Goal: Task Accomplishment & Management: Complete application form

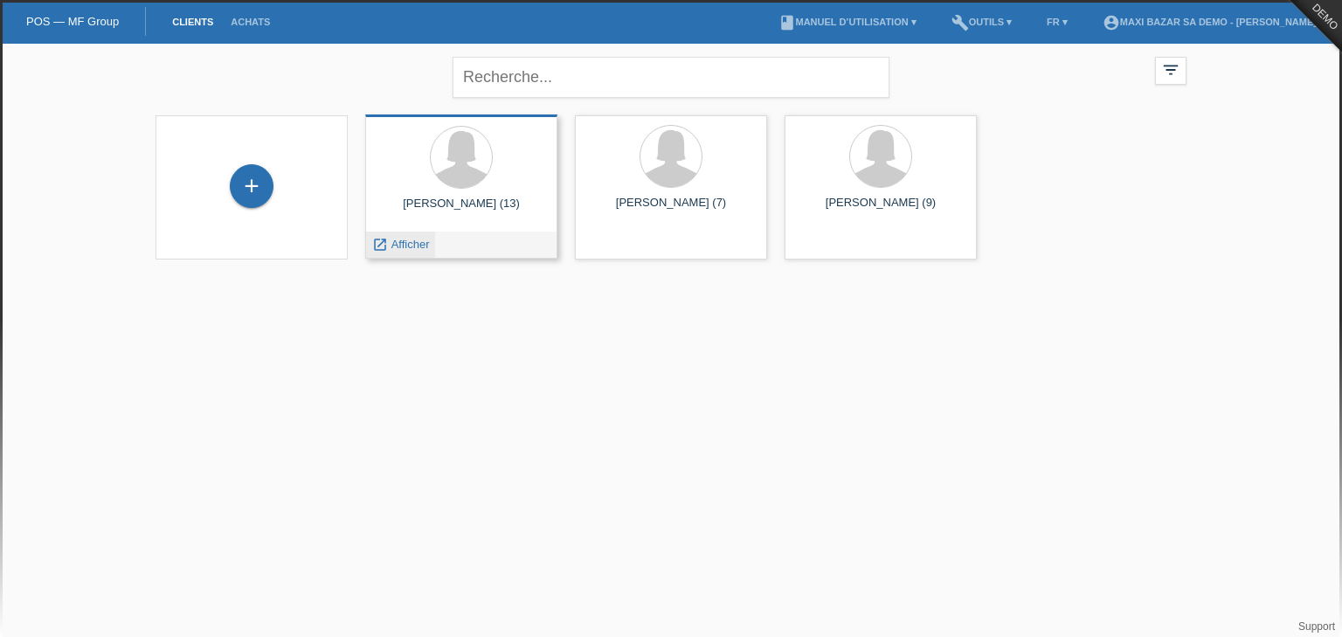
click at [413, 241] on span "Afficher" at bounding box center [411, 244] width 38 height 13
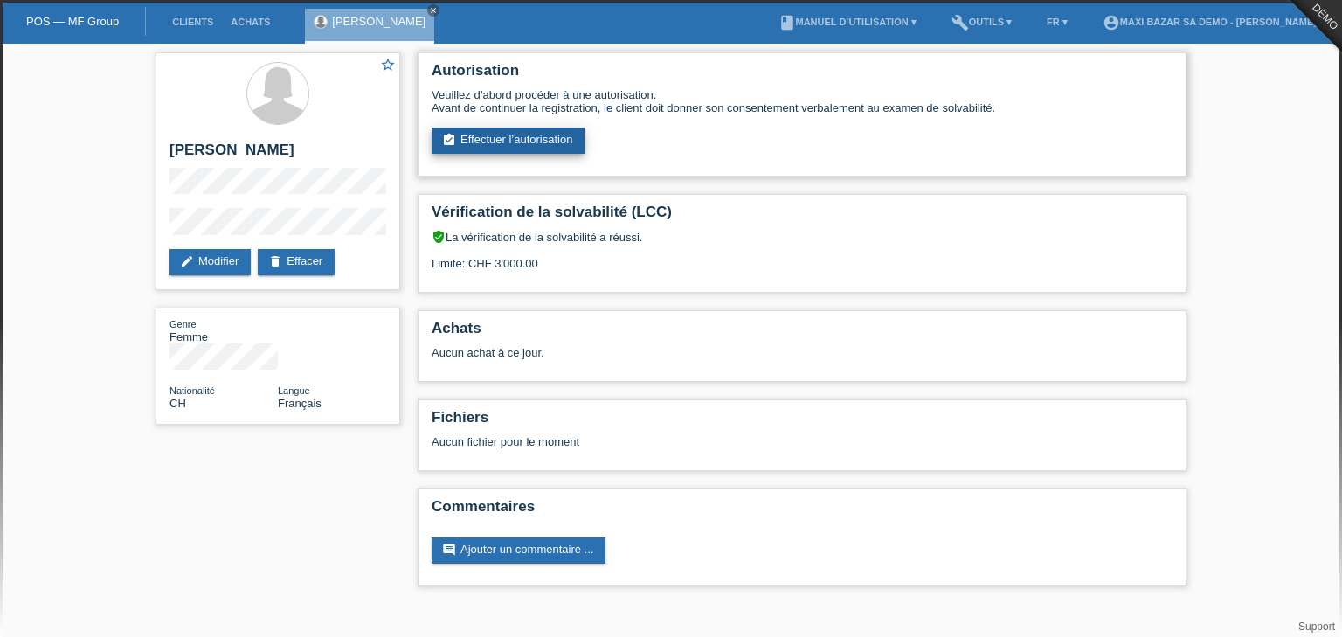
click at [529, 137] on link "assignment_turned_in Effectuer l’autorisation" at bounding box center [508, 141] width 153 height 26
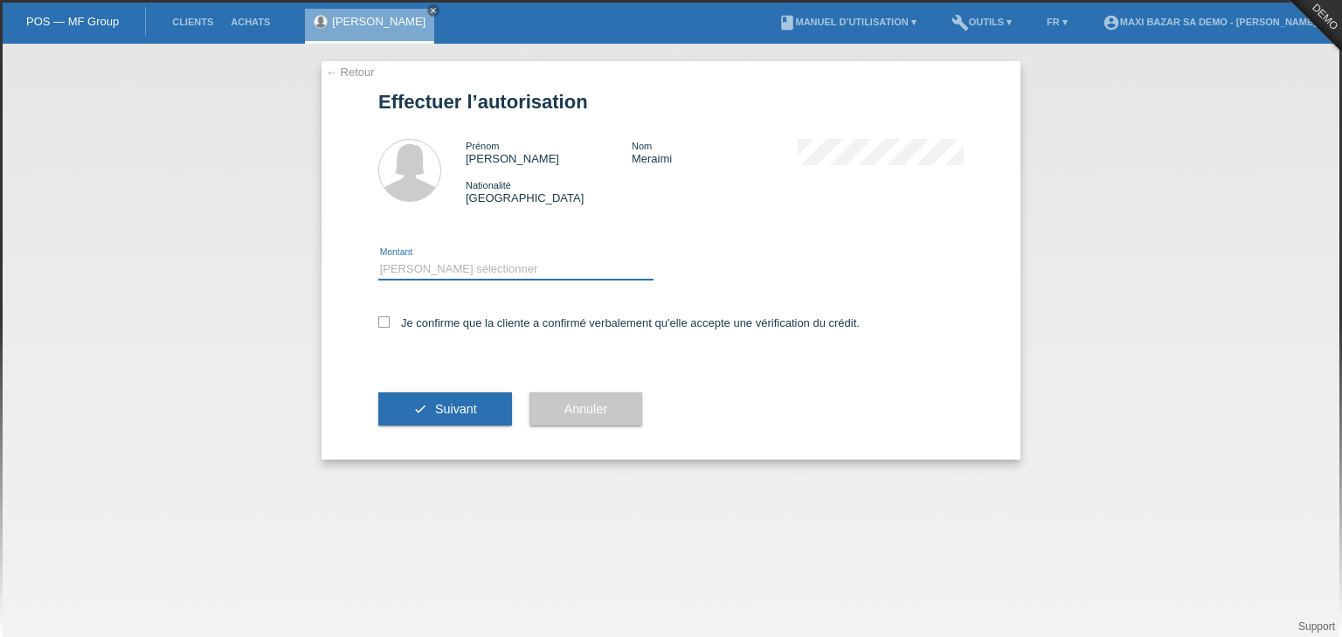
click at [404, 267] on select "Veuillez sélectionner CHF 1.00 - CHF 499.00 CHF 500.00 - CHF 1'999.00 CHF 2'000…" at bounding box center [515, 269] width 275 height 21
select select "3"
click at [378, 259] on select "Veuillez sélectionner CHF 1.00 - CHF 499.00 CHF 500.00 - CHF 1'999.00 CHF 2'000…" at bounding box center [515, 269] width 275 height 21
click at [384, 318] on icon at bounding box center [383, 321] width 11 height 11
click at [384, 318] on input "Je confirme que la cliente a confirmé verbalement qu'elle accepte une vérificat…" at bounding box center [383, 321] width 11 height 11
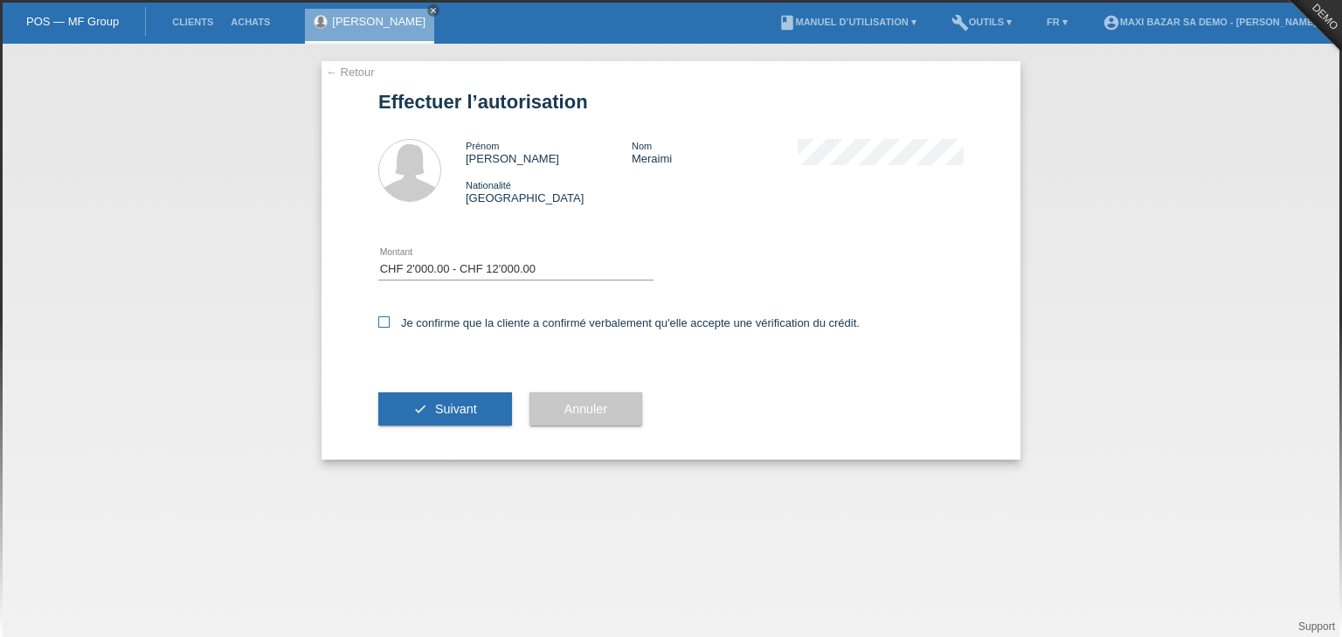
checkbox input "true"
click at [428, 414] on button "check Suivant" at bounding box center [445, 408] width 134 height 33
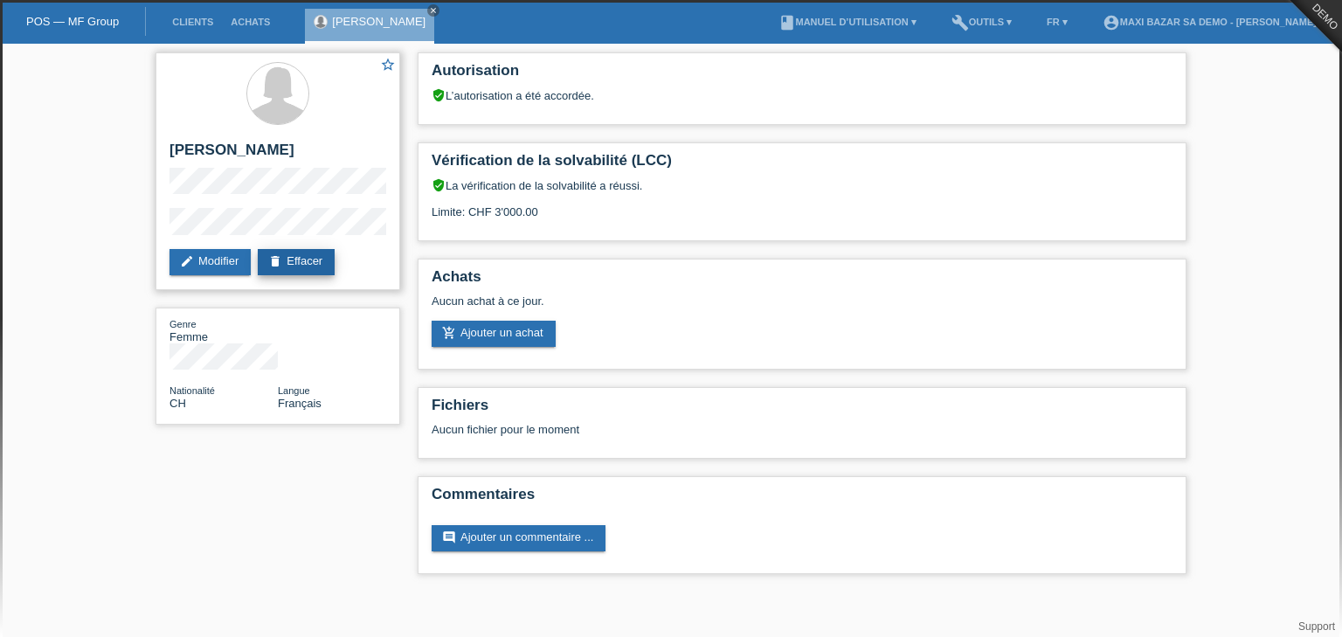
click at [320, 254] on link "delete Effacer" at bounding box center [296, 262] width 77 height 26
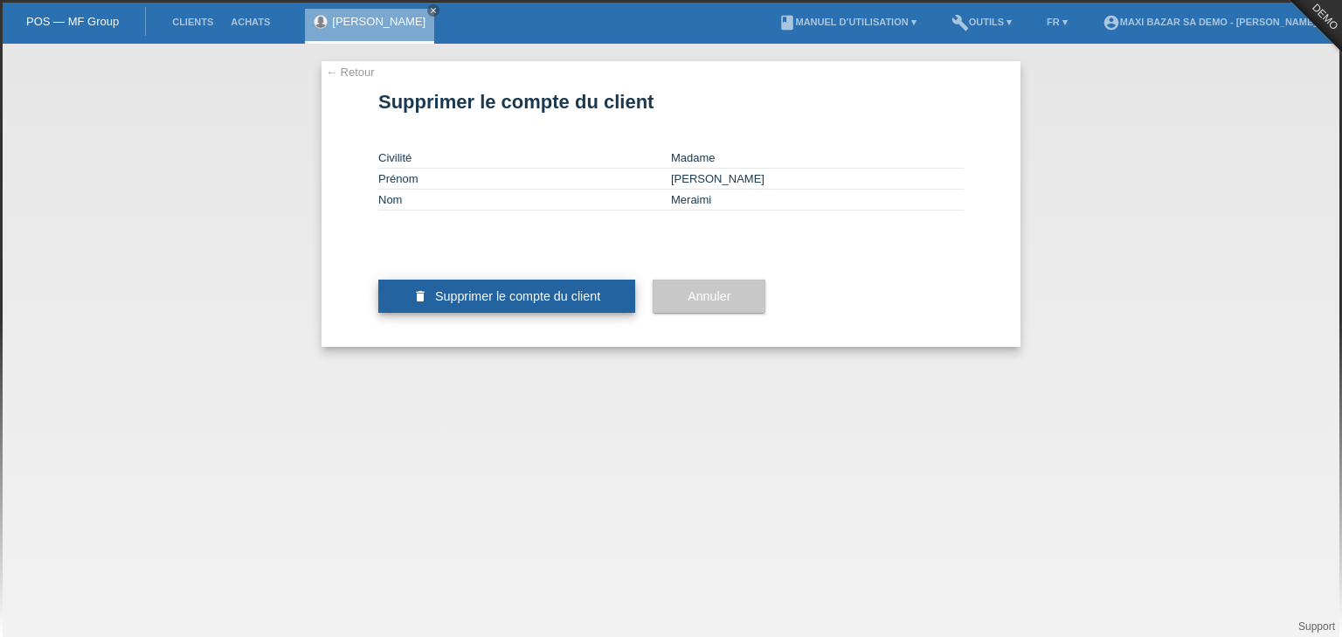
click at [508, 313] on button "delete Supprimer le compte du client" at bounding box center [506, 296] width 257 height 33
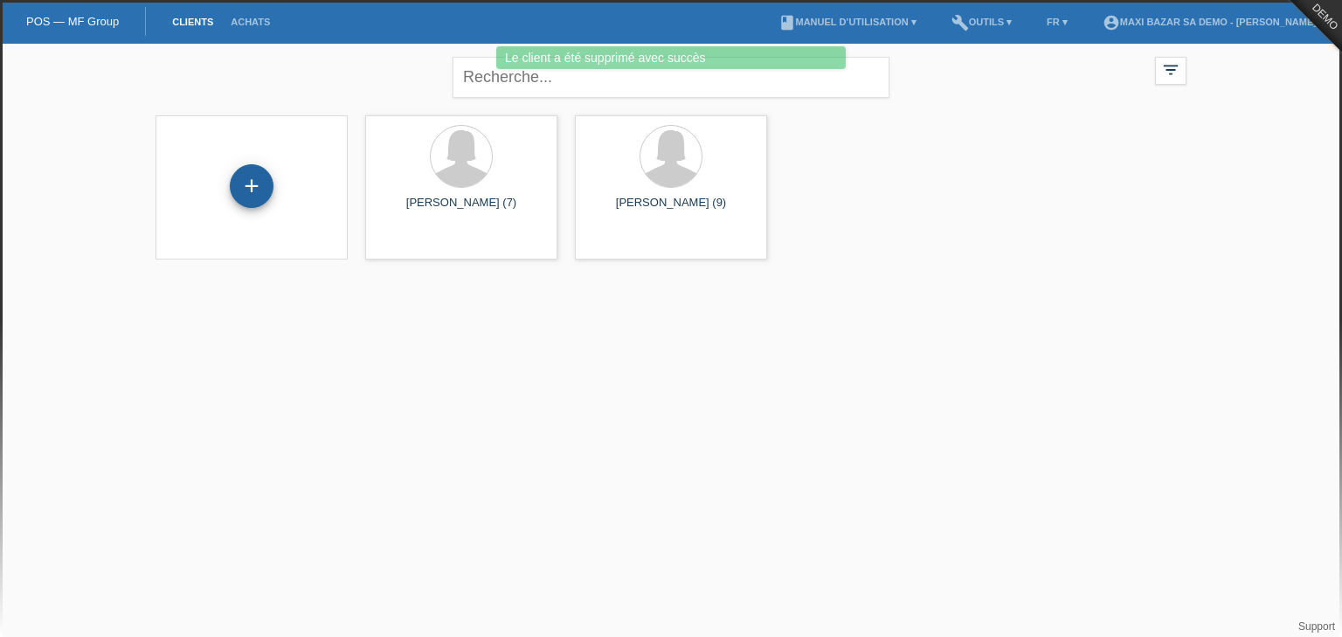
click at [257, 169] on div "+" at bounding box center [252, 186] width 44 height 44
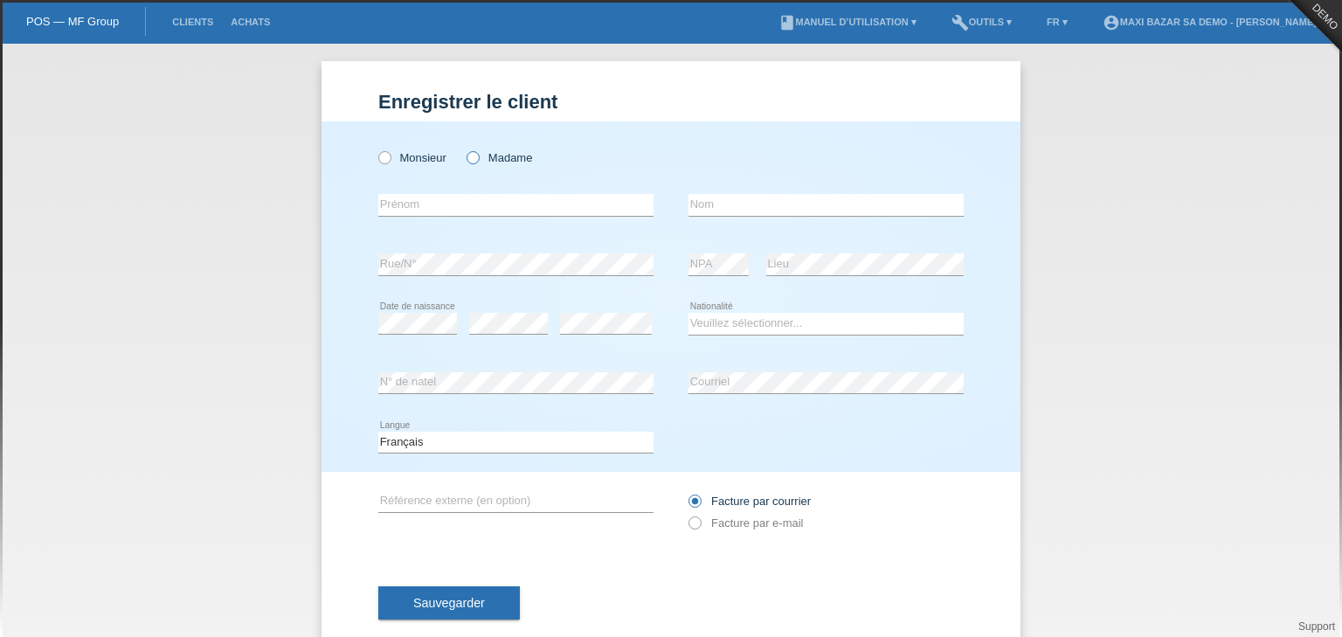
click at [500, 161] on label "Madame" at bounding box center [500, 157] width 66 height 13
click at [478, 161] on input "Madame" at bounding box center [472, 156] width 11 height 11
radio input "true"
click at [470, 202] on input "text" at bounding box center [515, 205] width 275 height 22
type input "[PERSON_NAME]"
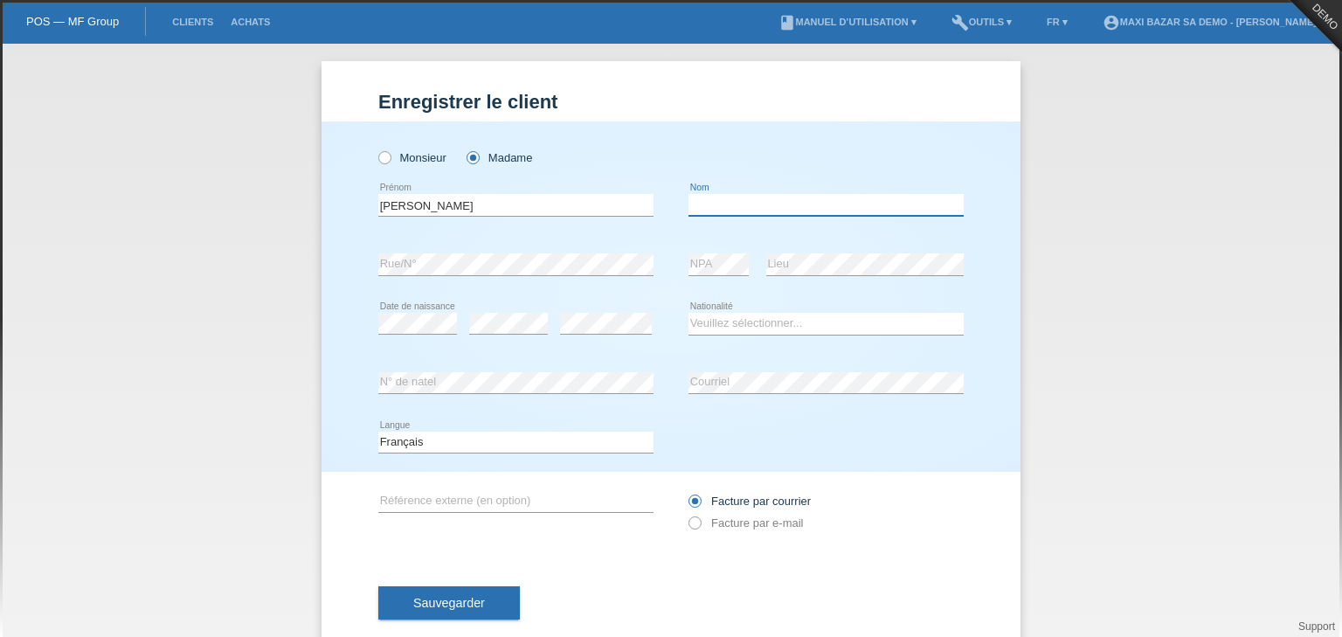
type input "Meraimi"
select select "CH"
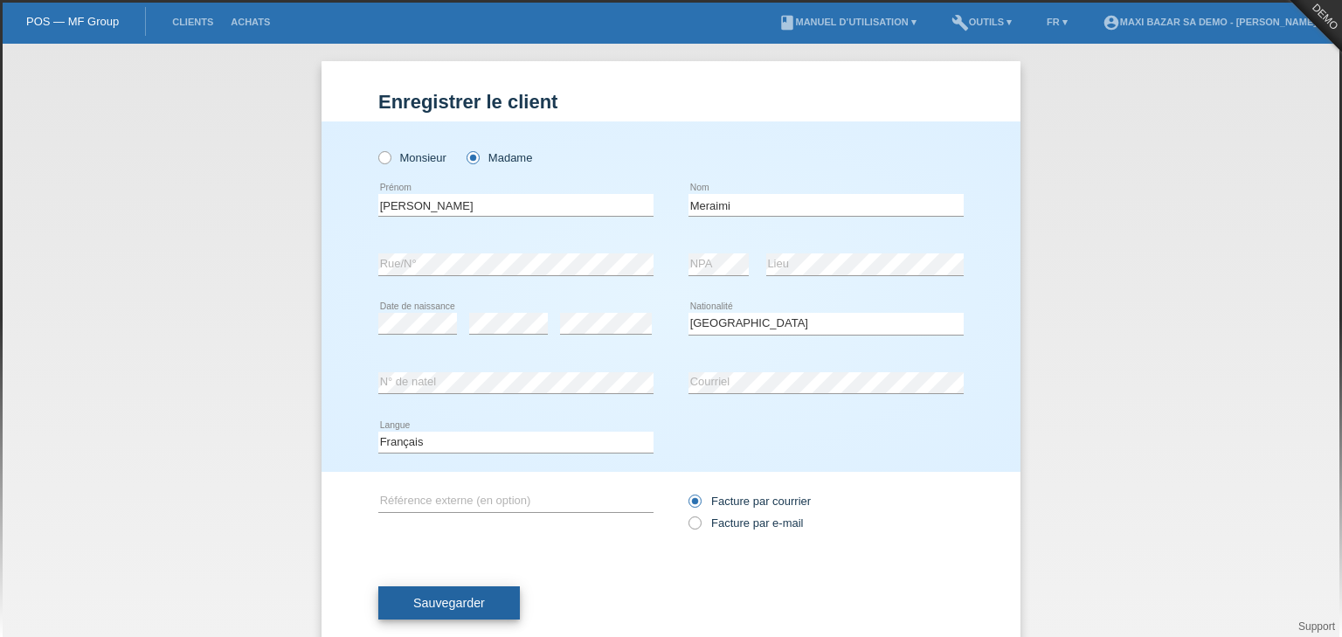
click at [468, 607] on span "Sauvegarder" at bounding box center [449, 603] width 72 height 14
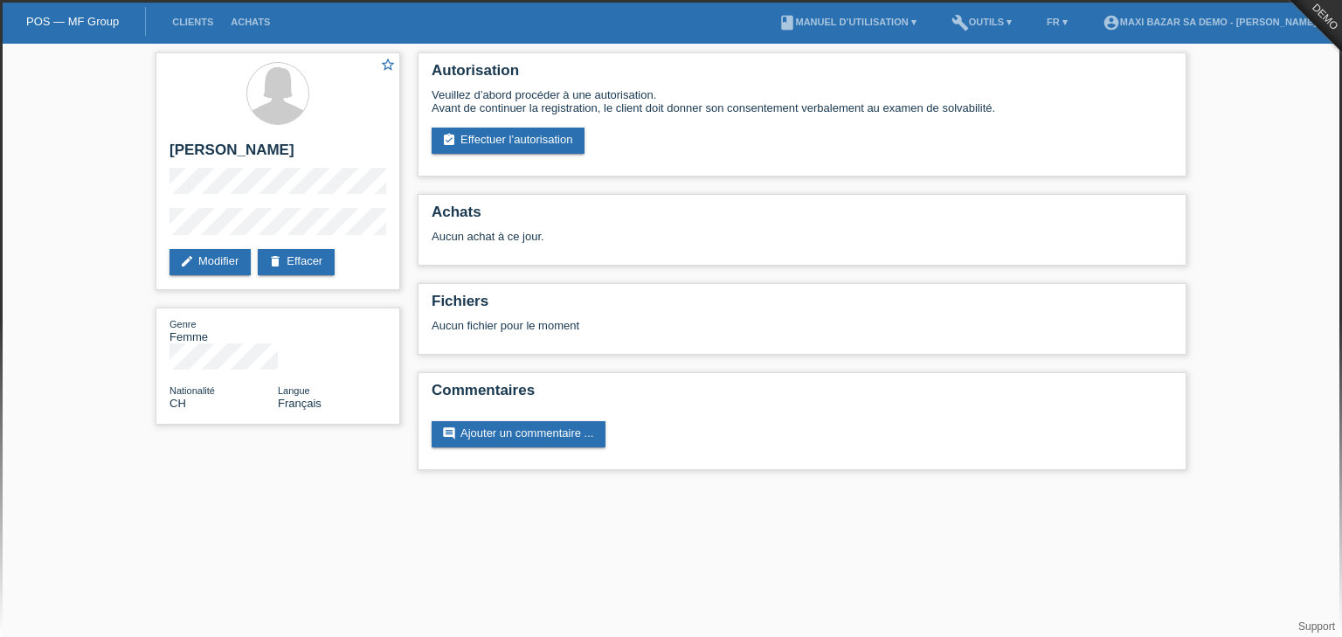
click at [544, 402] on h2 "Commentaires" at bounding box center [802, 395] width 741 height 26
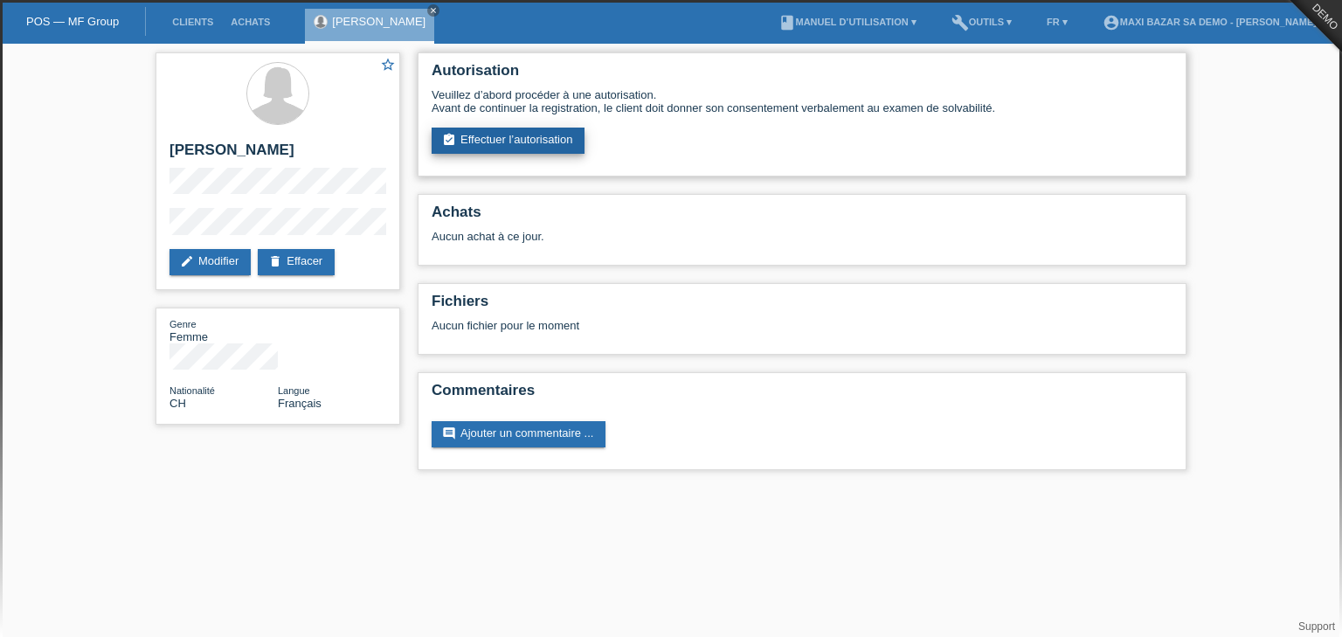
click at [546, 135] on link "assignment_turned_in Effectuer l’autorisation" at bounding box center [508, 141] width 153 height 26
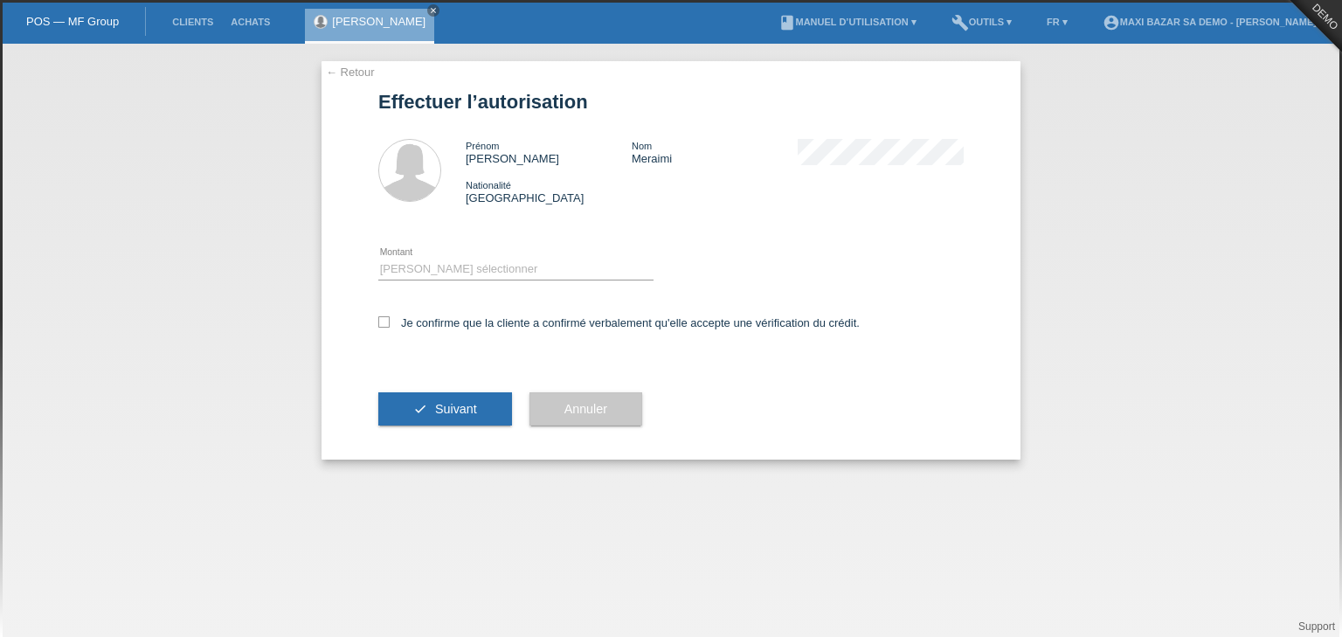
drag, startPoint x: 485, startPoint y: 256, endPoint x: 474, endPoint y: 266, distance: 14.9
click at [474, 266] on div "Veuillez sélectionner CHF 1.00 - CHF 499.00 CHF 500.00 - CHF 1'999.00 CHF 2'000…" at bounding box center [515, 268] width 275 height 59
click at [474, 266] on select "Veuillez sélectionner CHF 1.00 - CHF 499.00 CHF 500.00 - CHF 1'999.00 CHF 2'000…" at bounding box center [515, 269] width 275 height 21
select select "3"
click at [378, 259] on select "Veuillez sélectionner CHF 1.00 - CHF 499.00 CHF 500.00 - CHF 1'999.00 CHF 2'000…" at bounding box center [515, 269] width 275 height 21
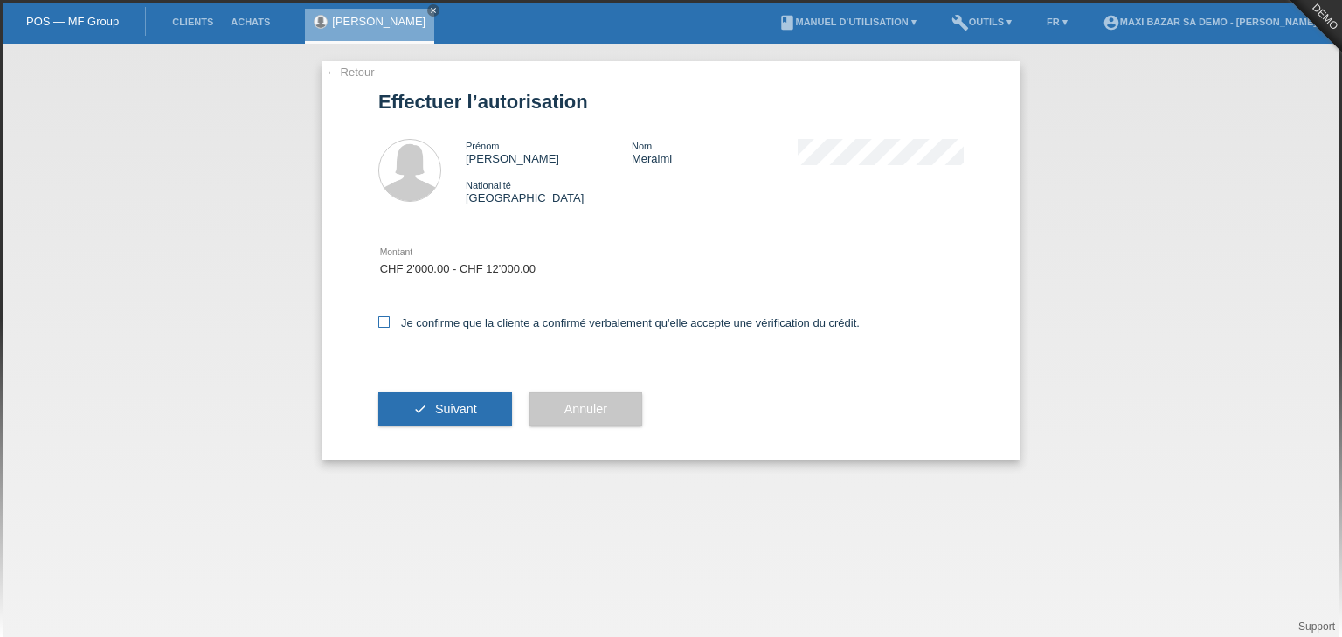
click at [392, 325] on label "Je confirme que la cliente a confirmé verbalement qu'elle accepte une vérificat…" at bounding box center [619, 322] width 482 height 13
click at [390, 325] on input "Je confirme que la cliente a confirmé verbalement qu'elle accepte une vérificat…" at bounding box center [383, 321] width 11 height 11
checkbox input "true"
click at [413, 409] on button "check Suivant" at bounding box center [445, 408] width 134 height 33
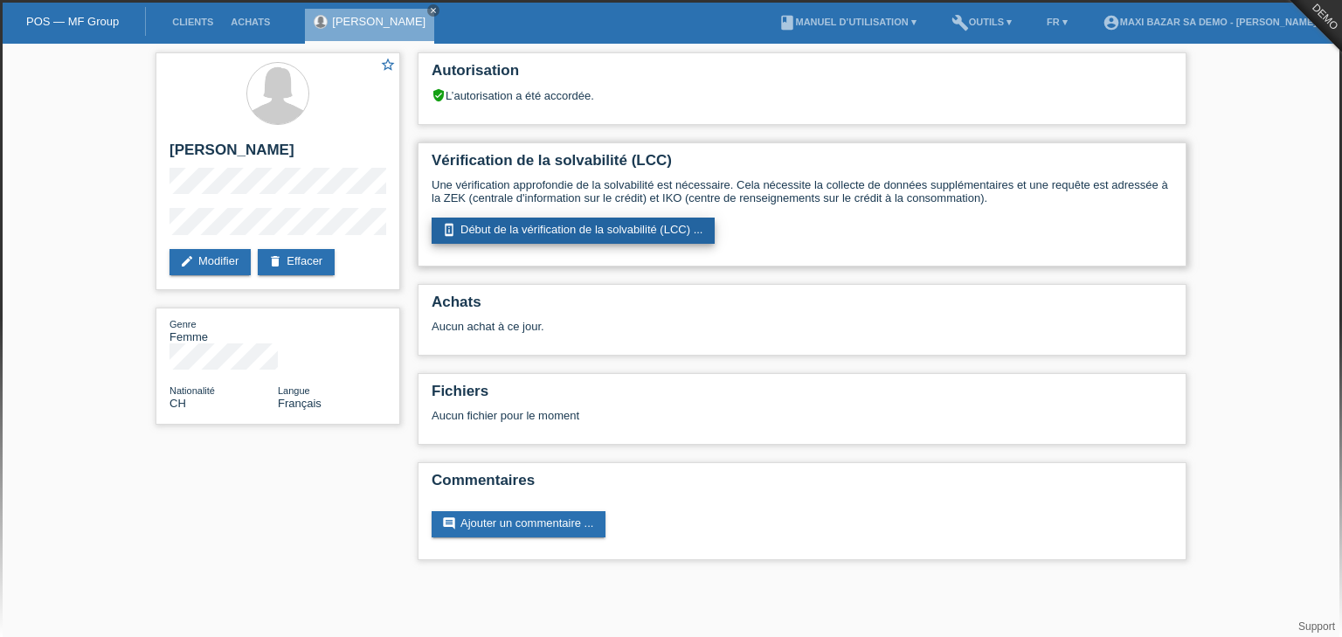
click at [602, 223] on link "perm_device_information Début de la vérification de la solvabilité (LCC) ..." at bounding box center [573, 231] width 283 height 26
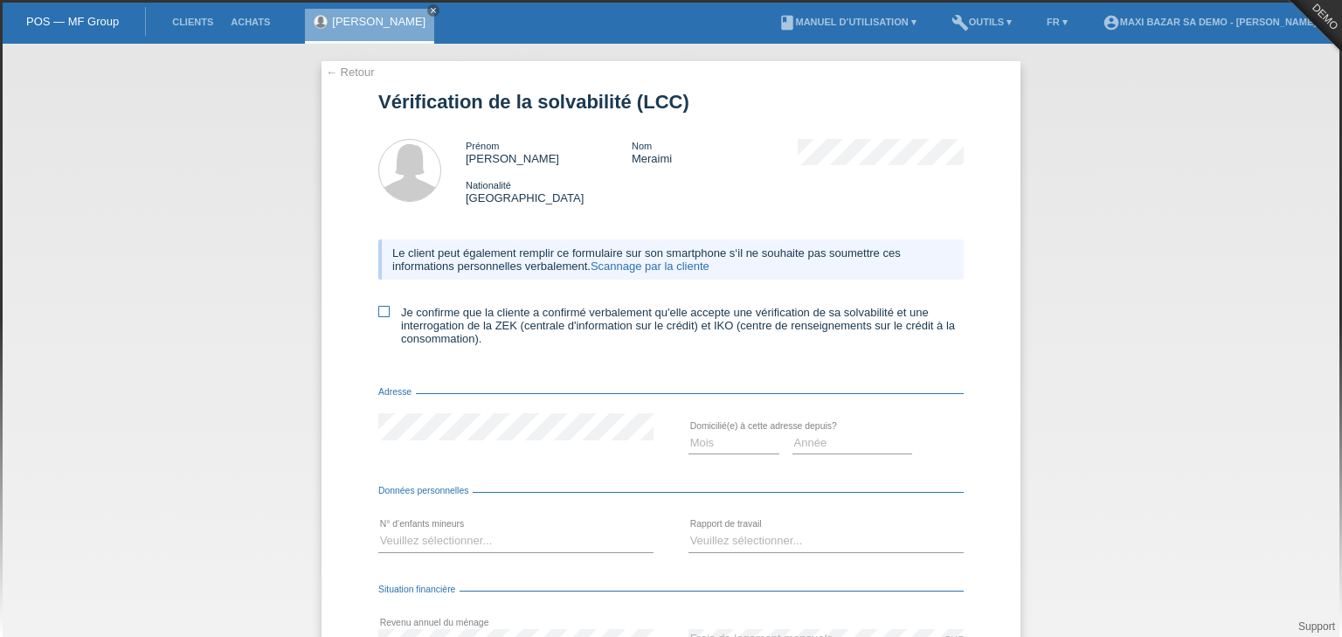
click at [378, 310] on icon at bounding box center [383, 311] width 11 height 11
click at [378, 310] on input "Je confirme que la cliente a confirmé verbalement qu'elle accepte une vérificat…" at bounding box center [383, 311] width 11 height 11
checkbox input "true"
click at [507, 473] on div "Mois 01 02 03 04 05 06 07 08 09 10" at bounding box center [671, 442] width 586 height 59
click at [709, 441] on select "Mois 01 02 03 04 05 06 07 08 09 10" at bounding box center [734, 443] width 91 height 21
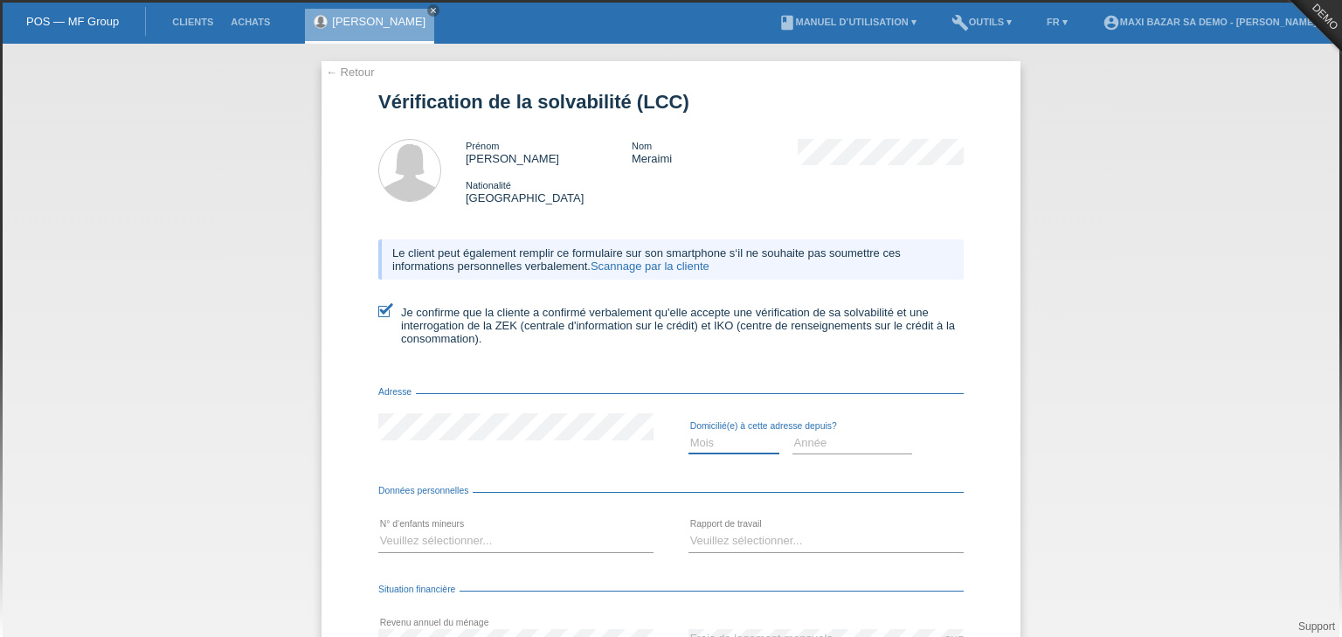
select select "08"
click at [689, 433] on select "Mois 01 02 03 04 05 06 07 08 09 10" at bounding box center [734, 443] width 91 height 21
click at [808, 444] on select "Année 2025 2024 2023 2022 2021 2020 2019 2018 2017 2016 2015 2014 2013 2012 201…" at bounding box center [853, 443] width 121 height 21
select select "2009"
click at [793, 433] on select "Année 2025 2024 2023 2022 2021 2020 2019 2018 2017 2016 2015 2014 2013 2012 201…" at bounding box center [853, 443] width 121 height 21
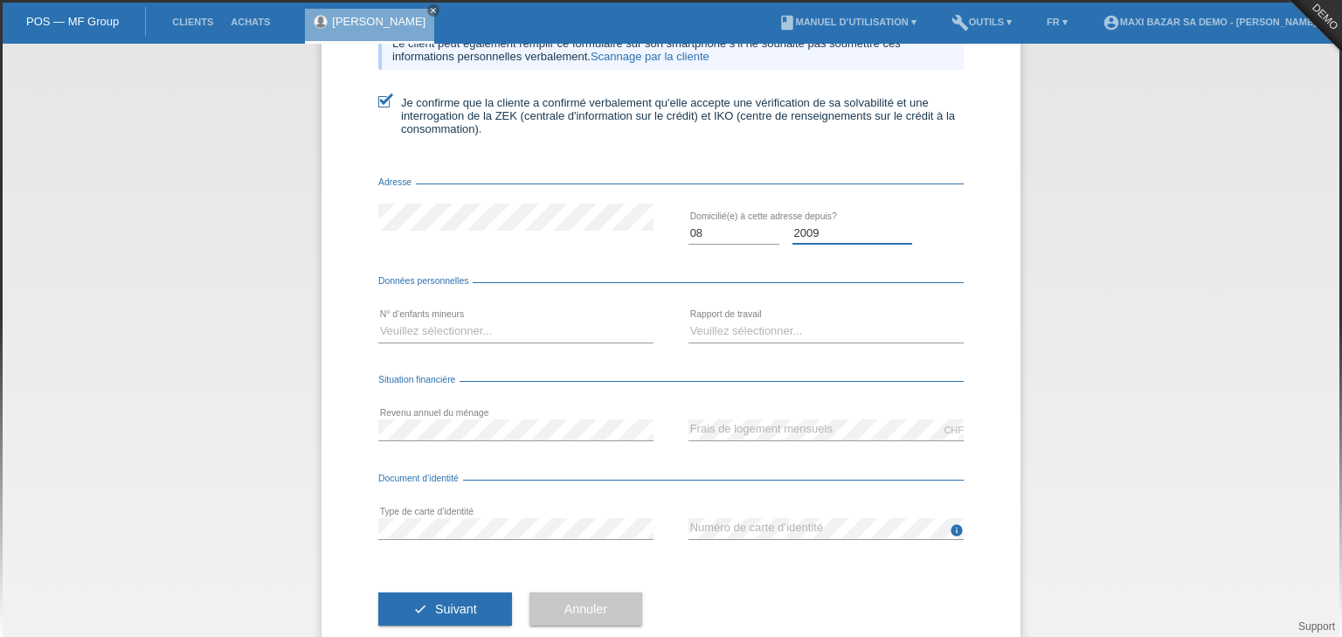
scroll to position [251, 0]
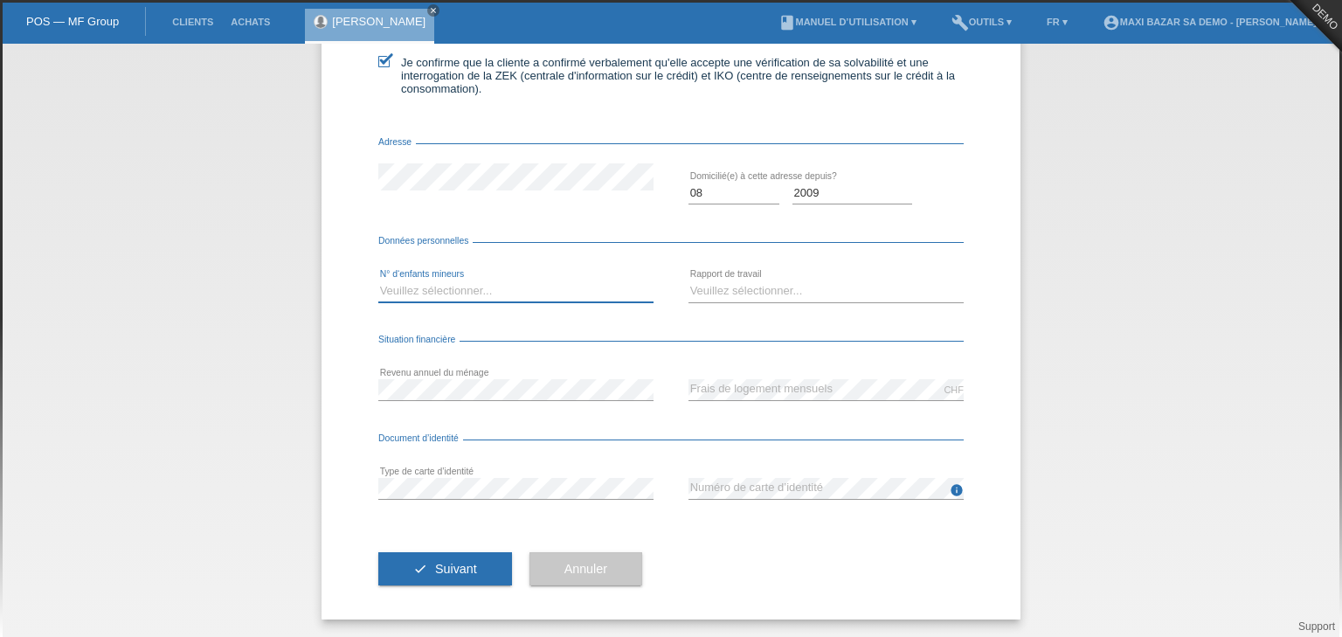
click at [482, 286] on select "Veuillez sélectionner... 0 1 2 3 4 5 6 7 8 9" at bounding box center [515, 291] width 275 height 21
select select "4"
click at [378, 281] on select "Veuillez sélectionner... 0 1 2 3 4 5 6 7 8 9" at bounding box center [515, 291] width 275 height 21
click at [725, 284] on select "Veuillez sélectionner... A durée indéterminée A durée déterminée Apprenti/étudi…" at bounding box center [826, 291] width 275 height 21
select select "STUDENT"
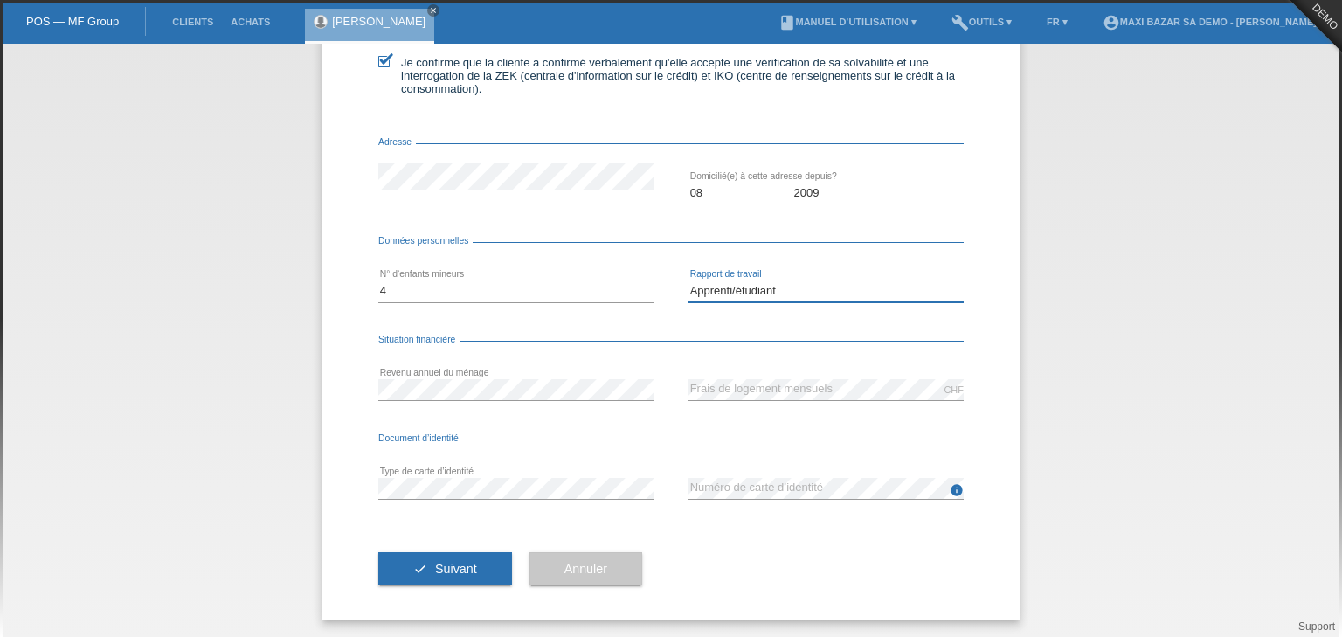
click at [689, 281] on select "Veuillez sélectionner... A durée indéterminée A durée déterminée Apprenti/étudi…" at bounding box center [826, 291] width 275 height 21
click at [480, 563] on button "check Suivant" at bounding box center [445, 568] width 134 height 33
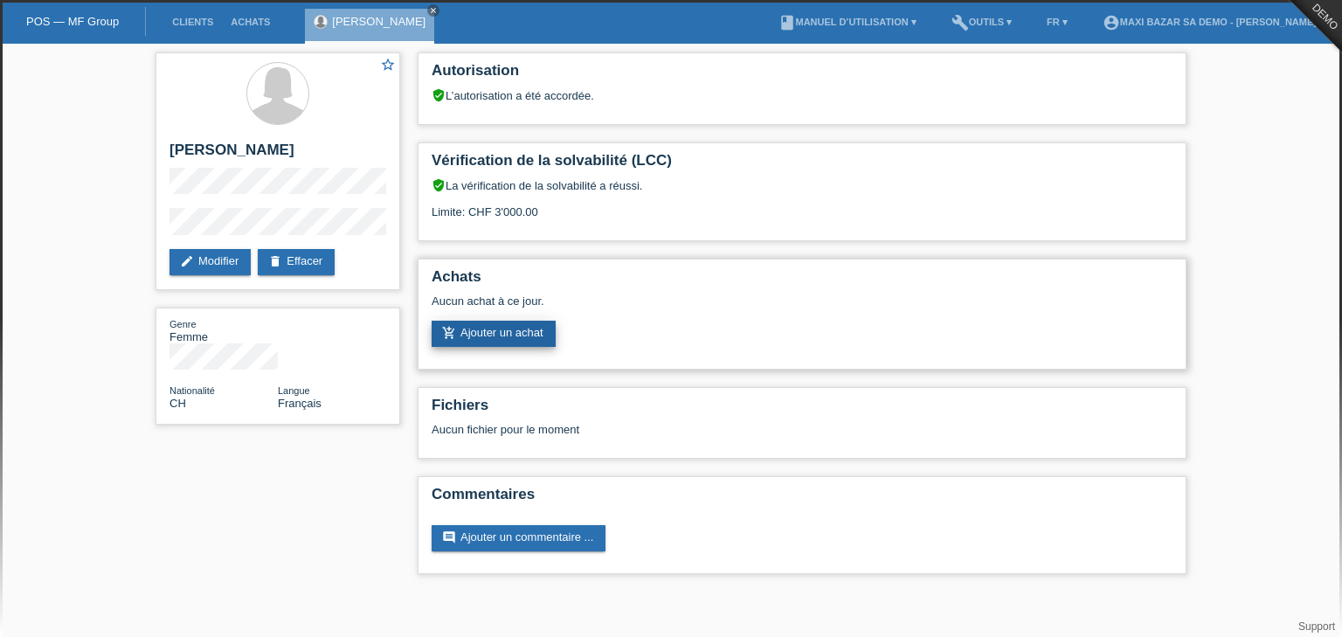
click at [488, 332] on link "add_shopping_cart Ajouter un achat" at bounding box center [494, 334] width 124 height 26
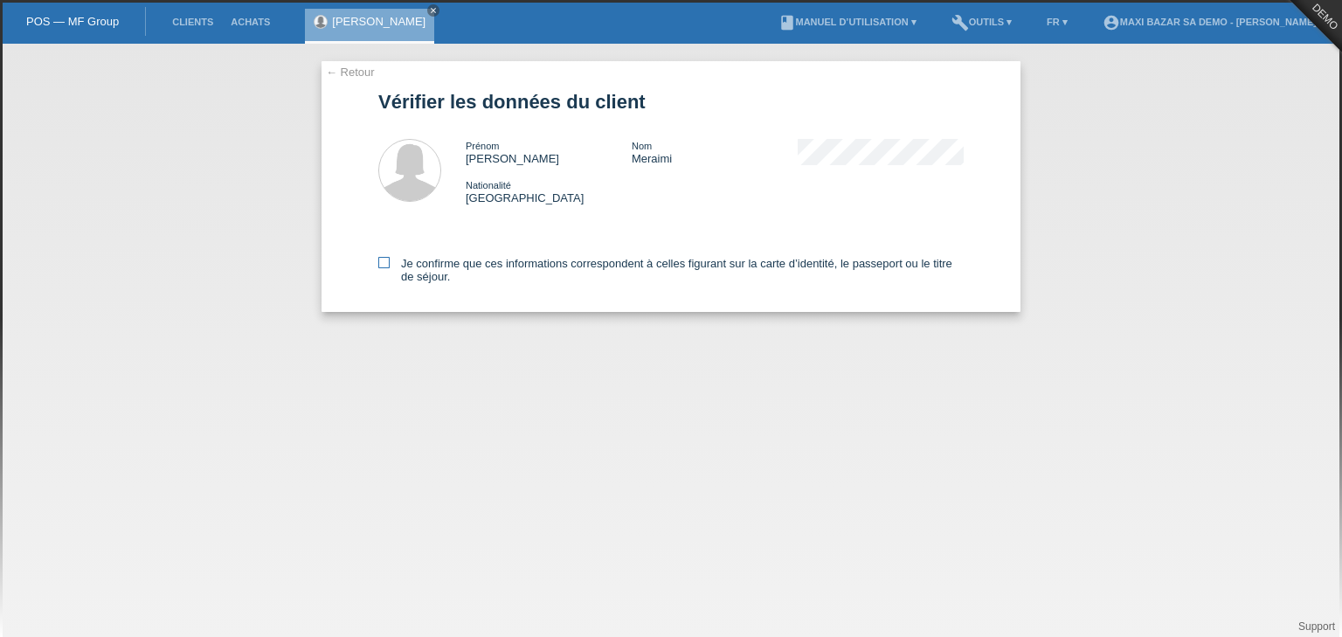
click at [379, 262] on icon at bounding box center [383, 262] width 11 height 11
click at [379, 262] on input "Je confirme que ces informations correspondent à celles figurant sur la carte d…" at bounding box center [383, 262] width 11 height 11
checkbox input "true"
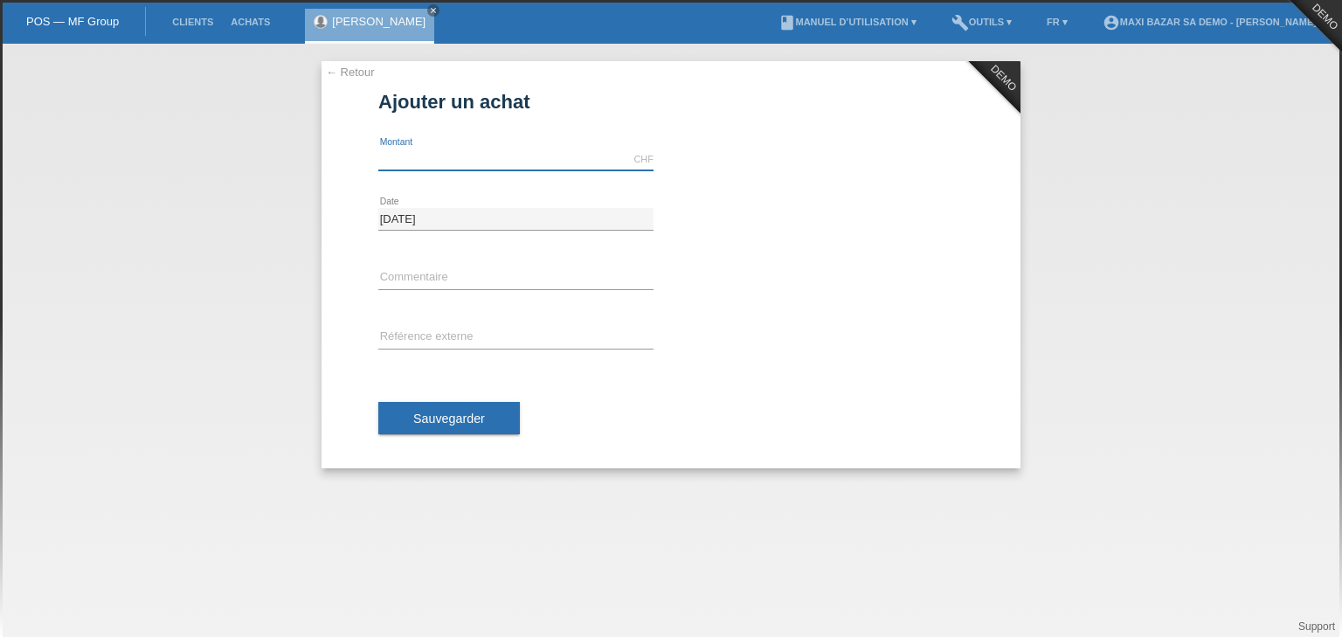
click at [431, 164] on input "text" at bounding box center [515, 160] width 275 height 22
type input "5000.00"
click at [433, 275] on input "text" at bounding box center [515, 278] width 275 height 22
type input "N° bon de réservation (acompte)"
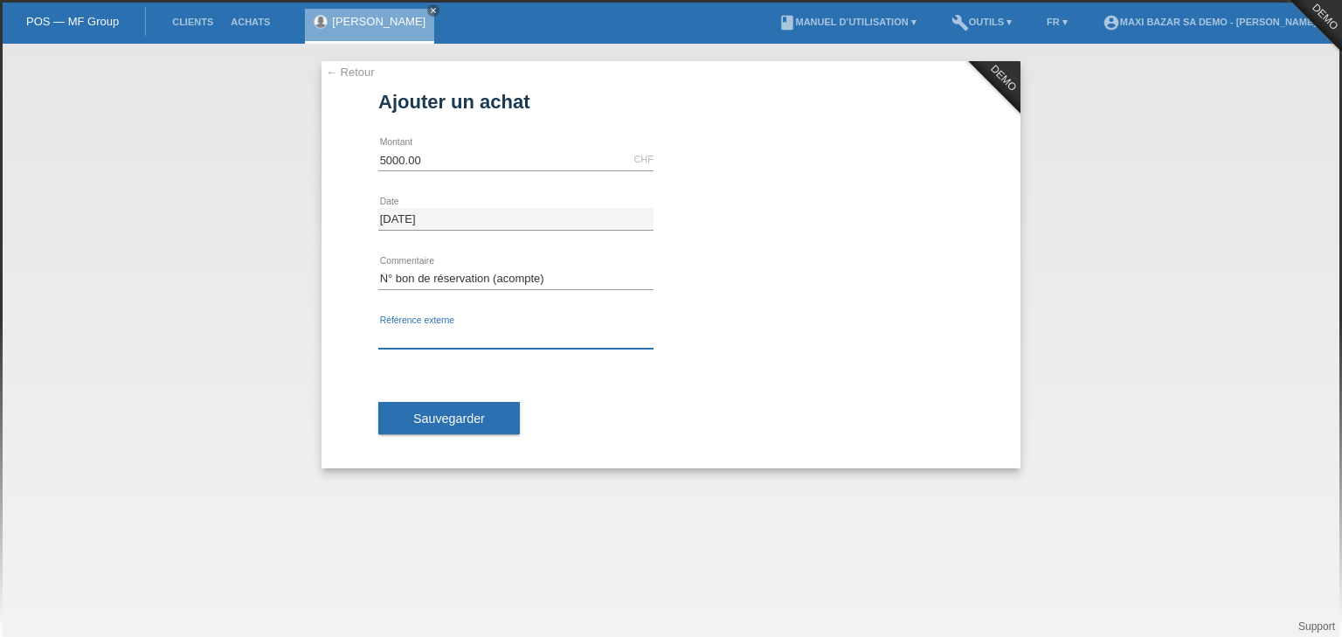
click at [440, 336] on input "text" at bounding box center [515, 338] width 275 height 22
type input "Numéro client Cap Info"
click at [436, 419] on span "Sauvegarder" at bounding box center [449, 419] width 72 height 14
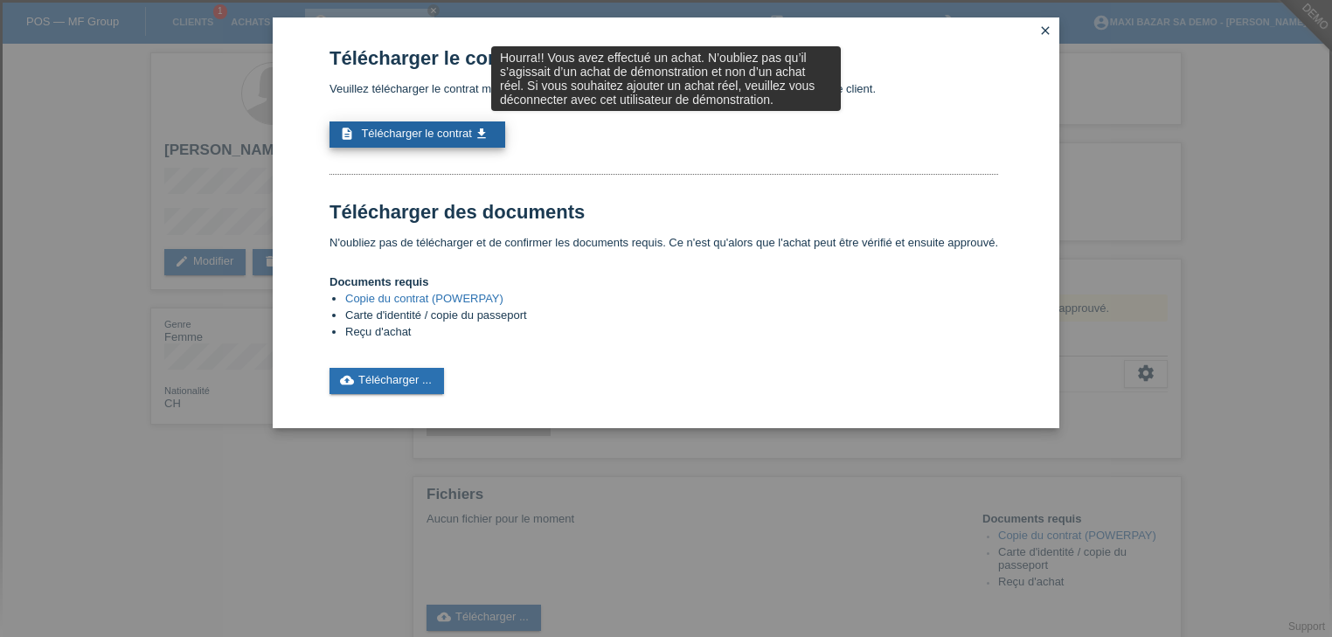
click at [427, 142] on link "description Télécharger le contrat get_app" at bounding box center [417, 134] width 176 height 26
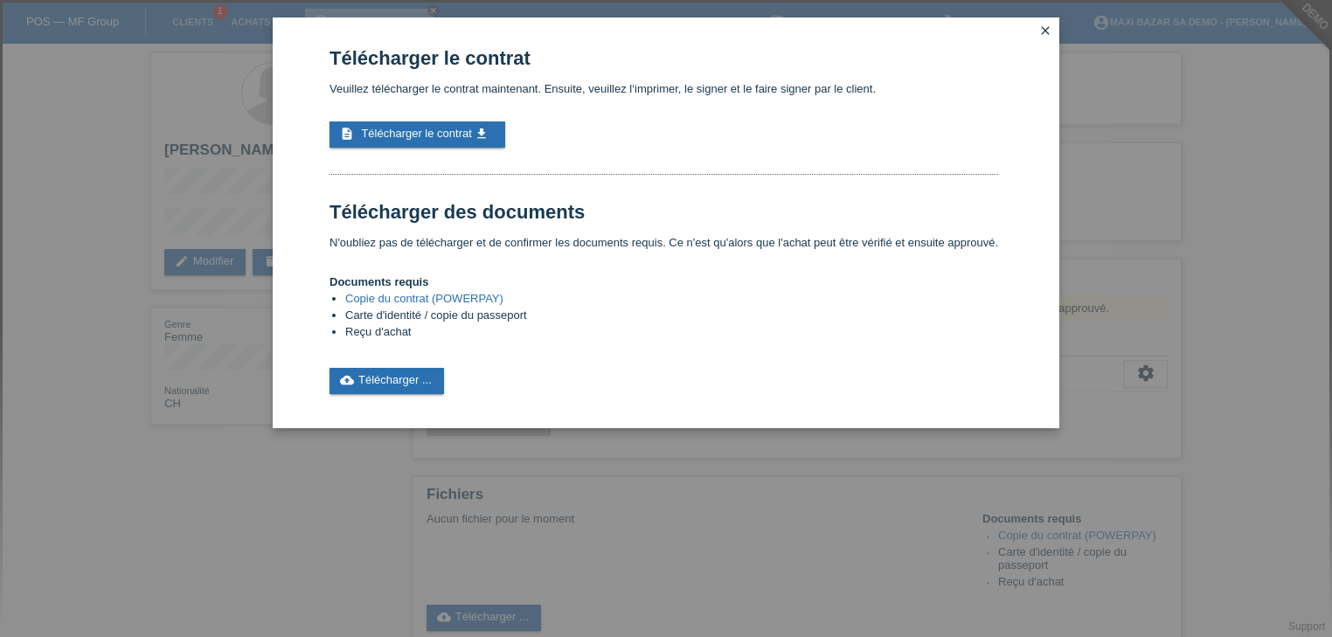
click at [385, 461] on div "Télécharger le contrat Veuillez télécharger le contrat maintenant. Ensuite, veu…" at bounding box center [666, 318] width 1332 height 637
click at [1043, 29] on icon "close" at bounding box center [1045, 31] width 14 height 14
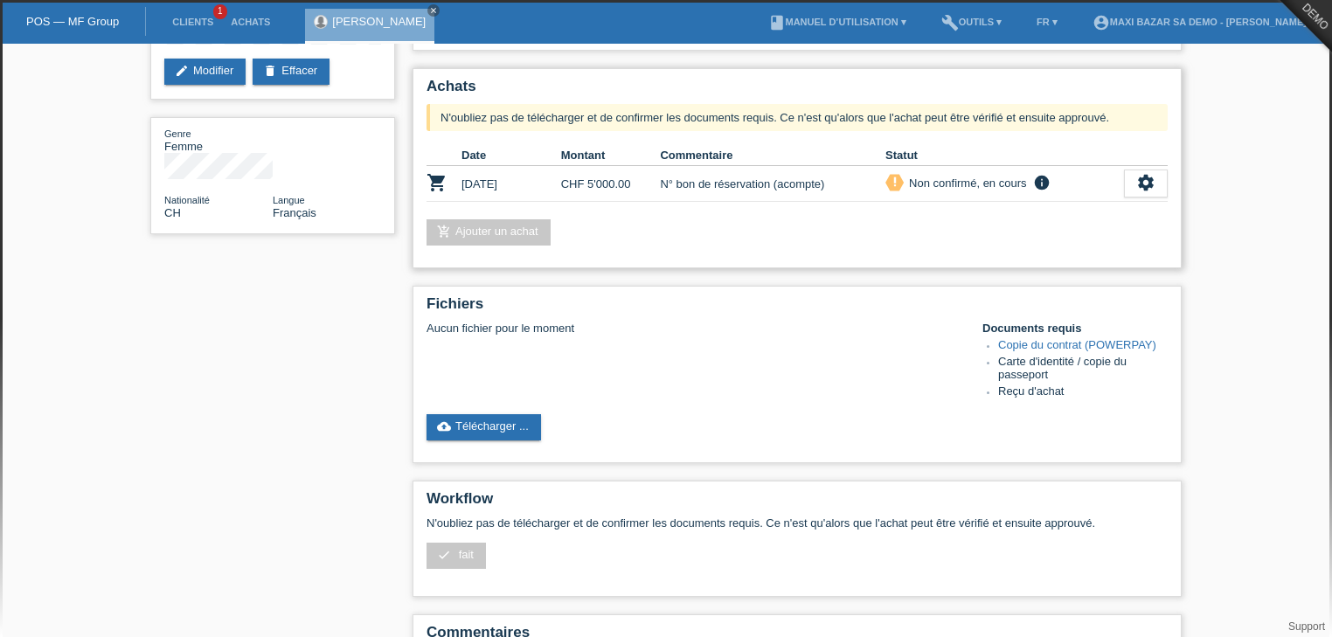
scroll to position [191, 0]
drag, startPoint x: 503, startPoint y: 440, endPoint x: 501, endPoint y: 416, distance: 24.6
click at [501, 416] on div "Fichiers Aucun fichier pour le moment Documents requis Copie du contrat (POWERP…" at bounding box center [797, 373] width 769 height 177
click at [501, 416] on link "cloud_upload Télécharger ..." at bounding box center [483, 426] width 114 height 26
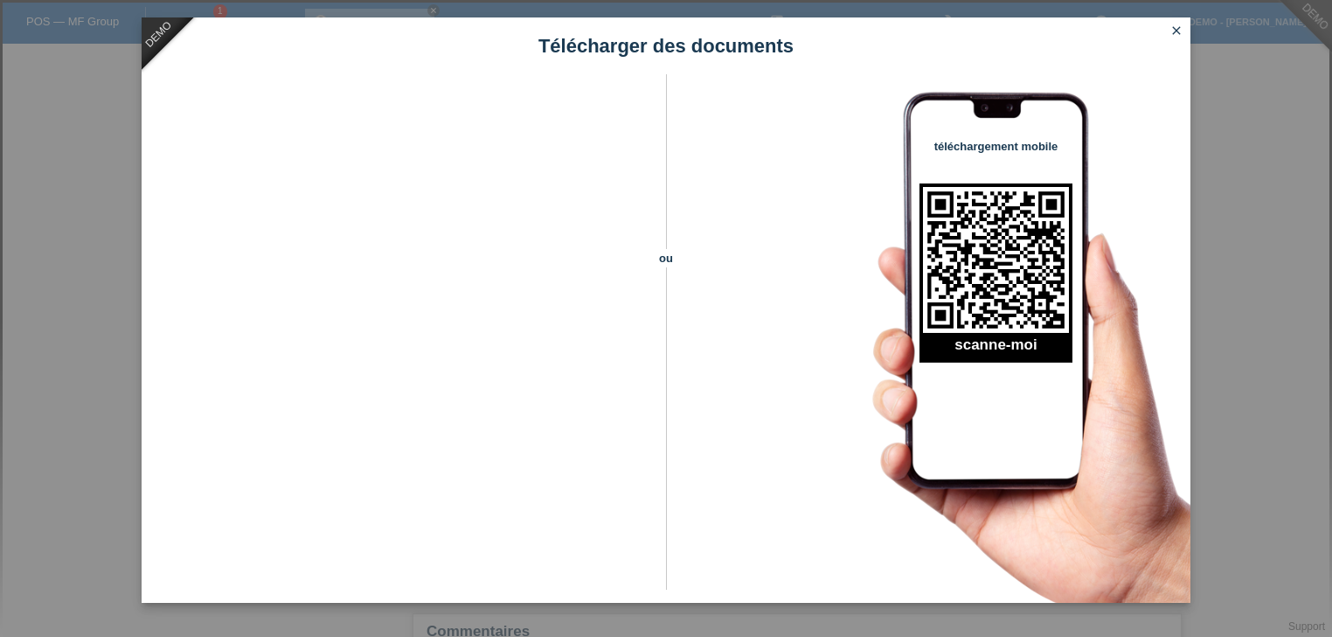
click at [1183, 31] on link "close" at bounding box center [1176, 32] width 23 height 20
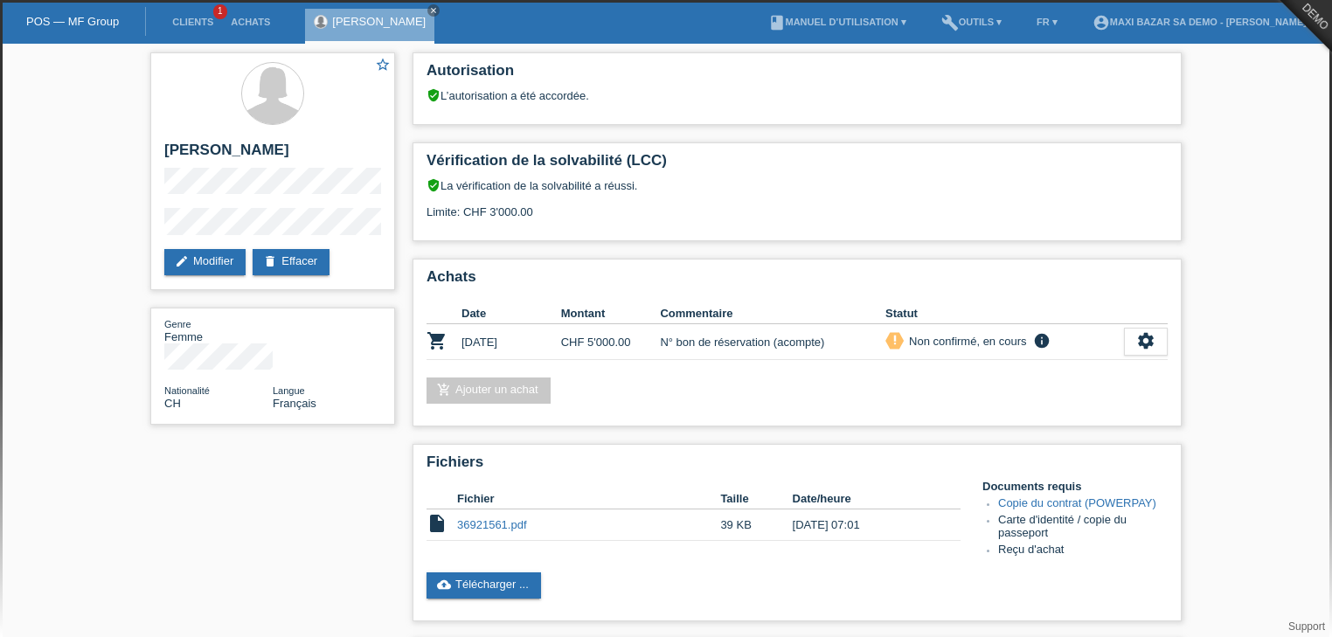
scroll to position [178, 0]
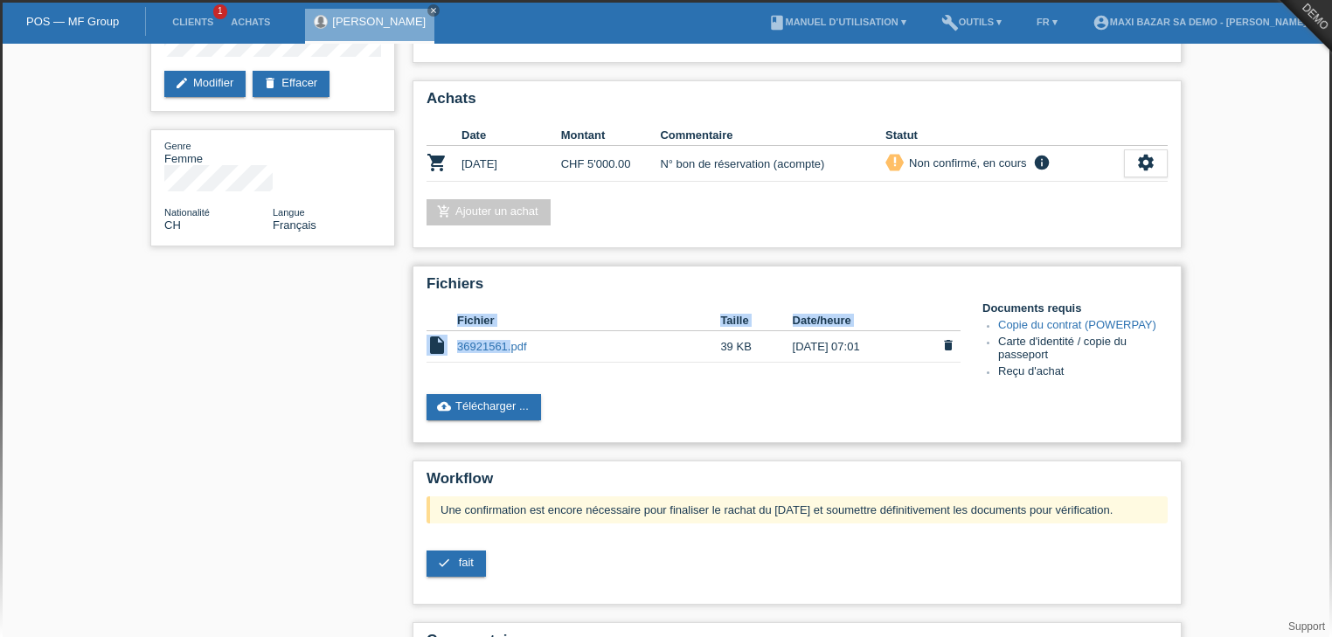
click at [510, 339] on div "Fichier Taille Date/heure insert_drive_file 36921561.pdf 39 KB 01.09.2025 07:01…" at bounding box center [704, 341] width 556 height 79
click at [510, 340] on link "36921561.pdf" at bounding box center [492, 346] width 70 height 13
click at [451, 561] on link "check fait" at bounding box center [455, 564] width 59 height 26
click at [459, 561] on span "fait" at bounding box center [466, 562] width 15 height 13
click at [470, 562] on span "fait" at bounding box center [466, 562] width 15 height 13
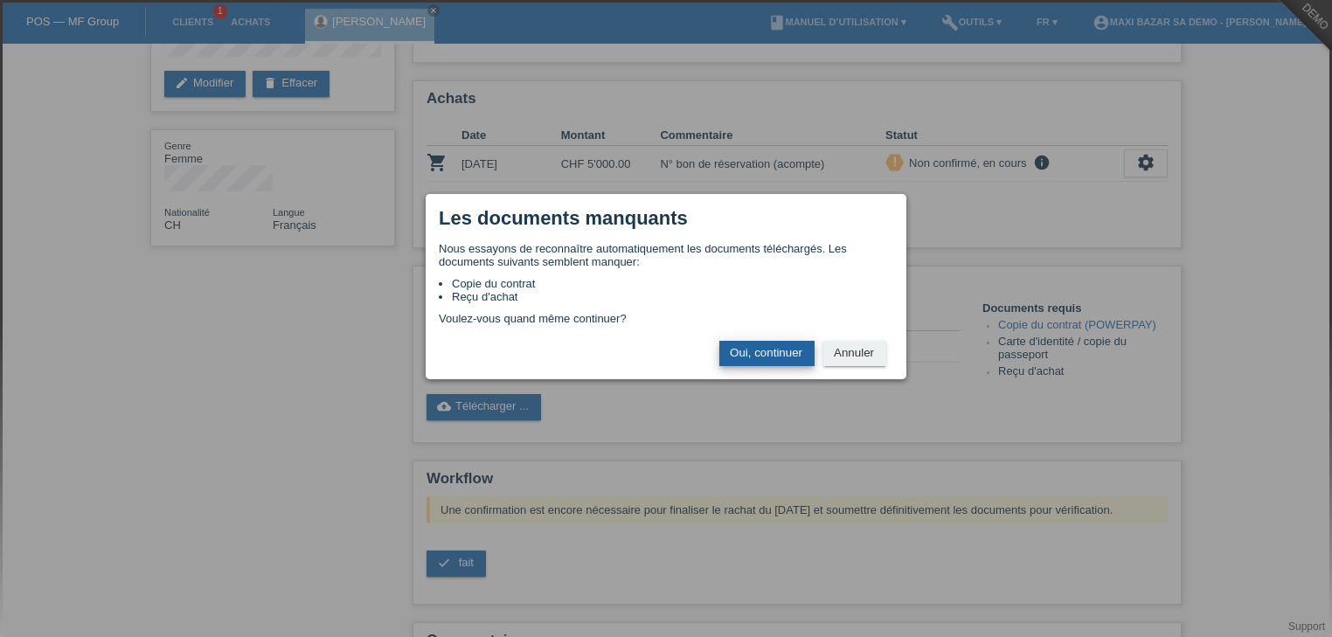
click at [770, 357] on button "Oui, continuer" at bounding box center [766, 353] width 95 height 25
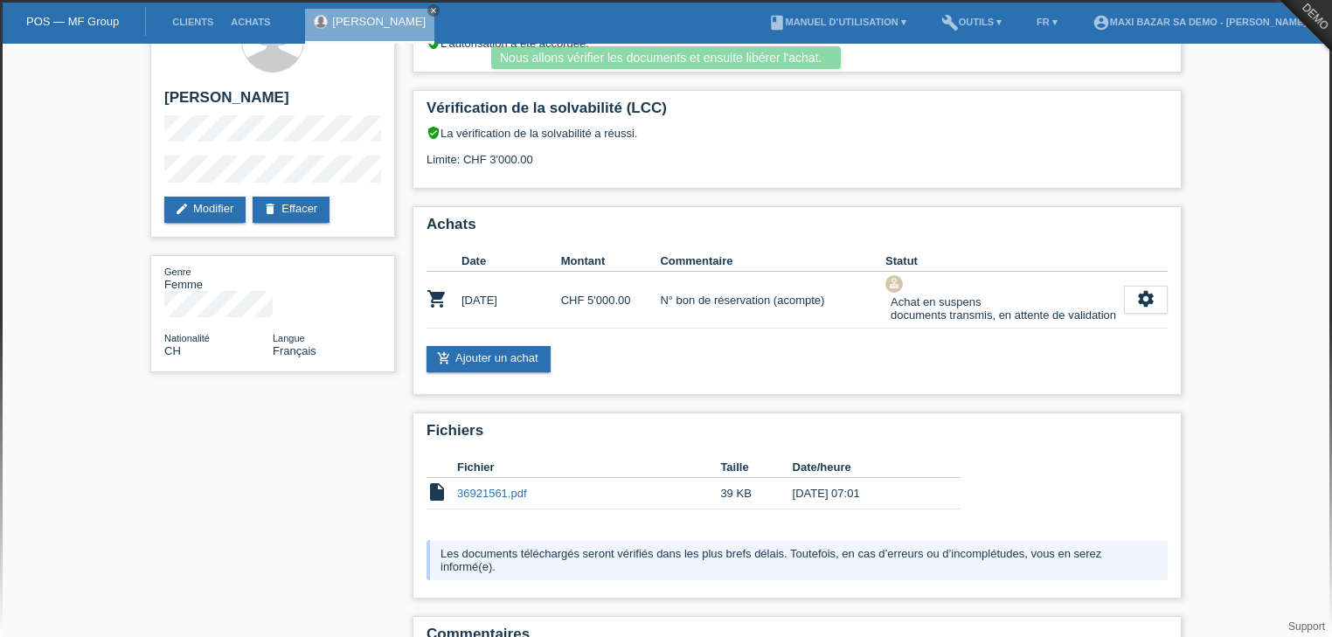
scroll to position [52, 0]
click at [1133, 304] on div "settings" at bounding box center [1146, 301] width 44 height 28
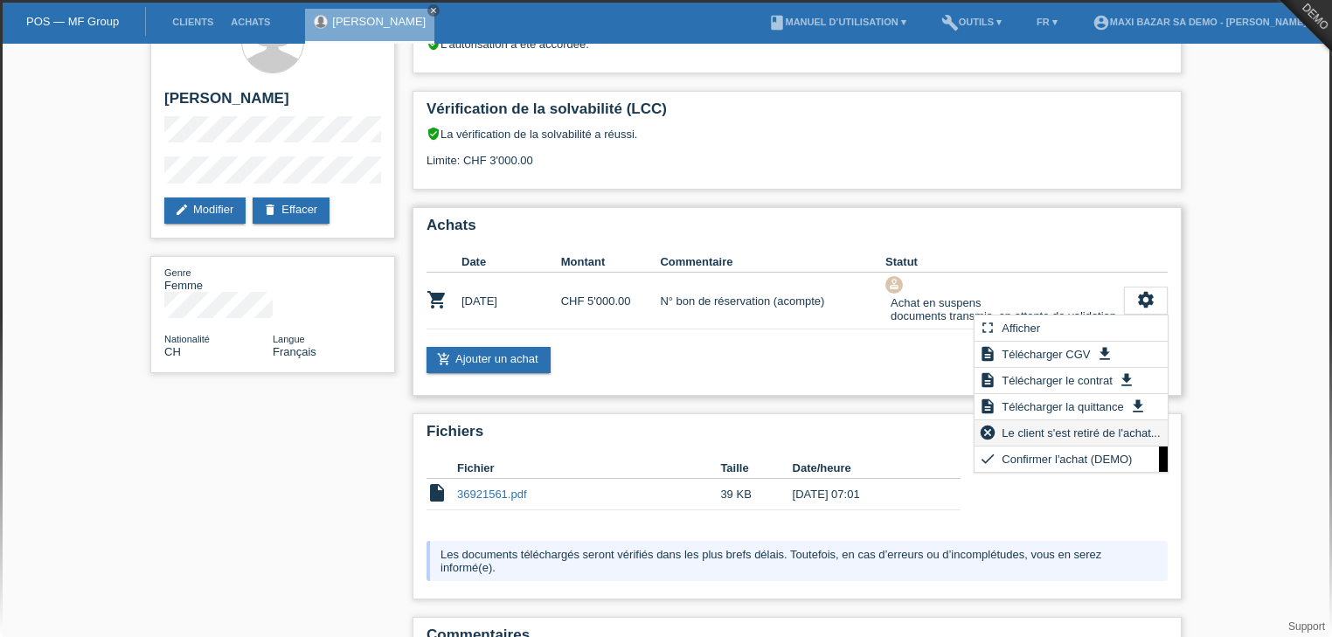
click at [1078, 432] on span "Le client s'est retiré de l'achat..." at bounding box center [1080, 432] width 163 height 21
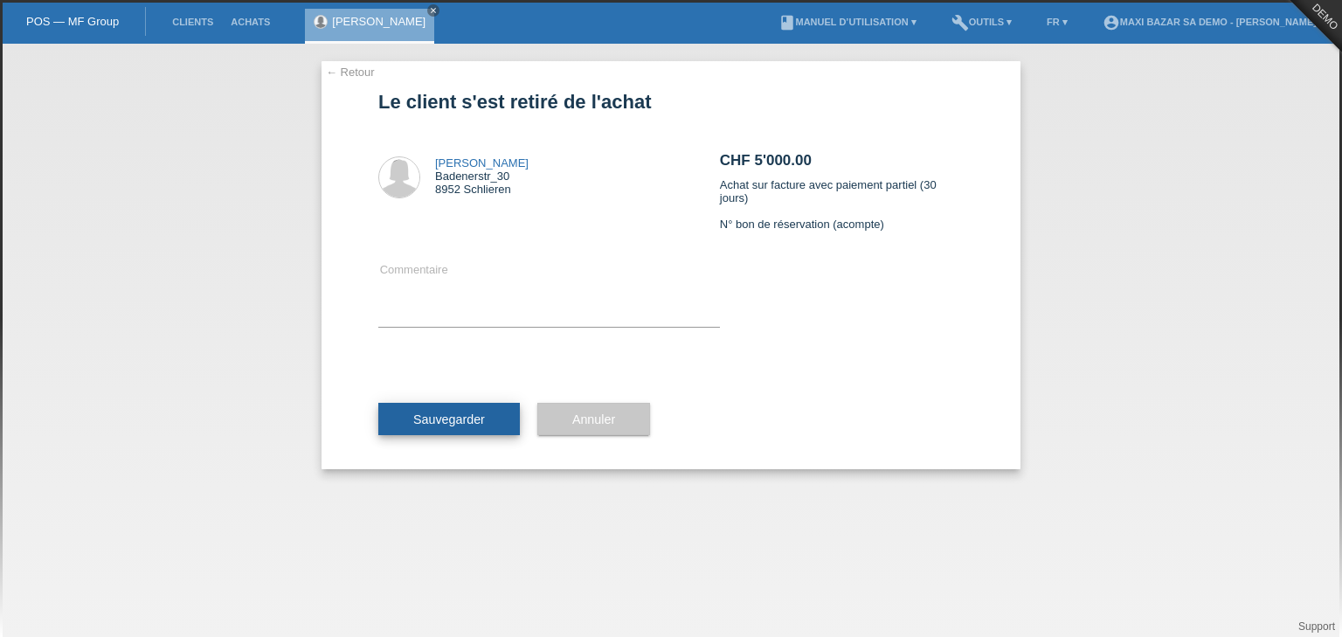
click at [482, 418] on span "Sauvegarder" at bounding box center [449, 420] width 72 height 14
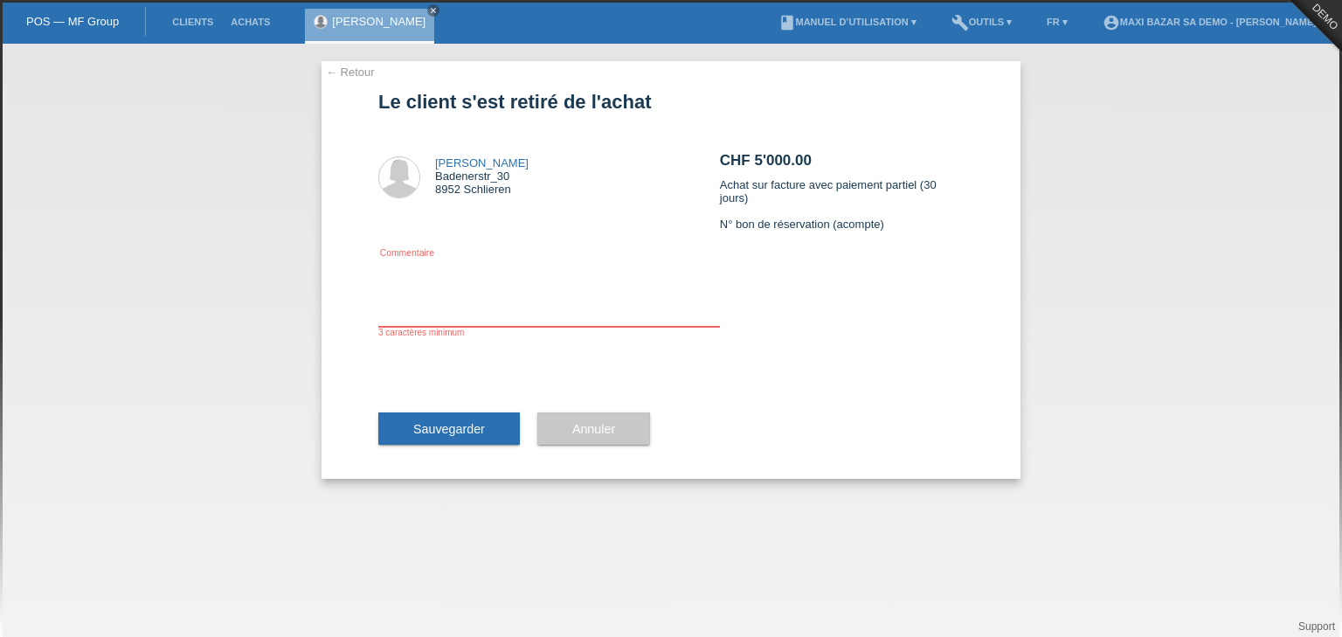
click at [489, 319] on textarea at bounding box center [549, 293] width 342 height 67
type textarea "annulation"
click at [461, 428] on span "Sauvegarder" at bounding box center [449, 429] width 72 height 14
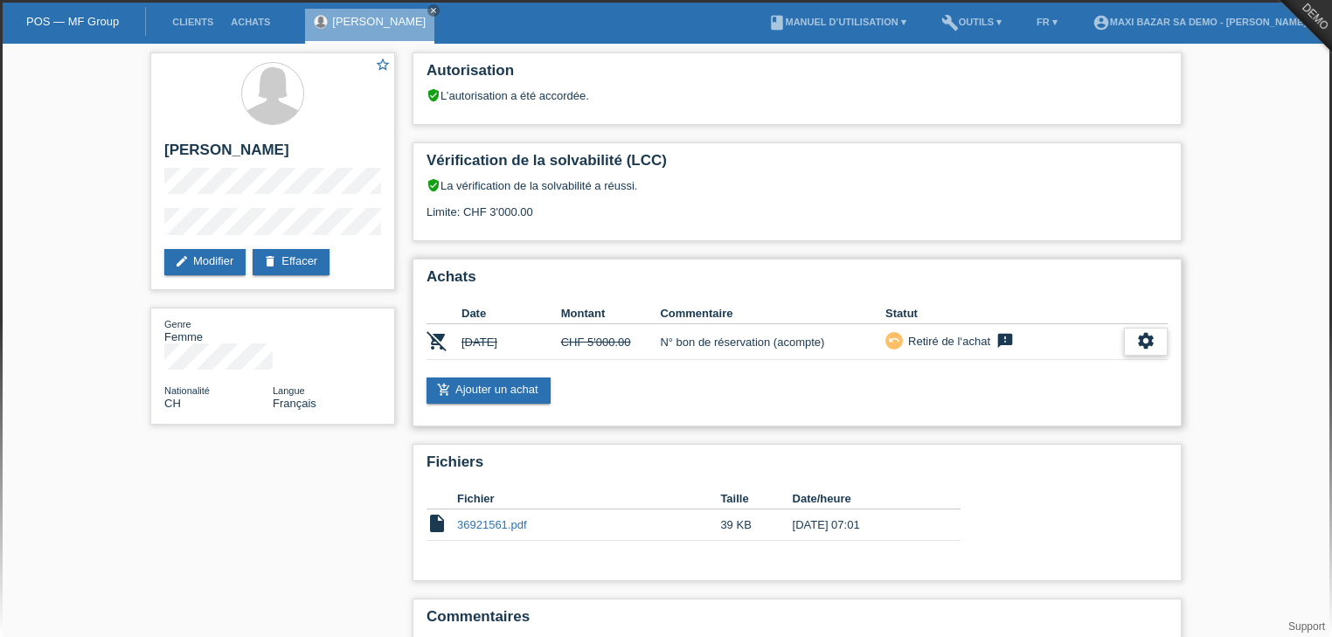
click at [1135, 337] on div "settings" at bounding box center [1146, 342] width 44 height 28
click at [1154, 341] on icon "settings" at bounding box center [1145, 340] width 19 height 19
click at [1135, 365] on span "Afficher" at bounding box center [1127, 367] width 44 height 21
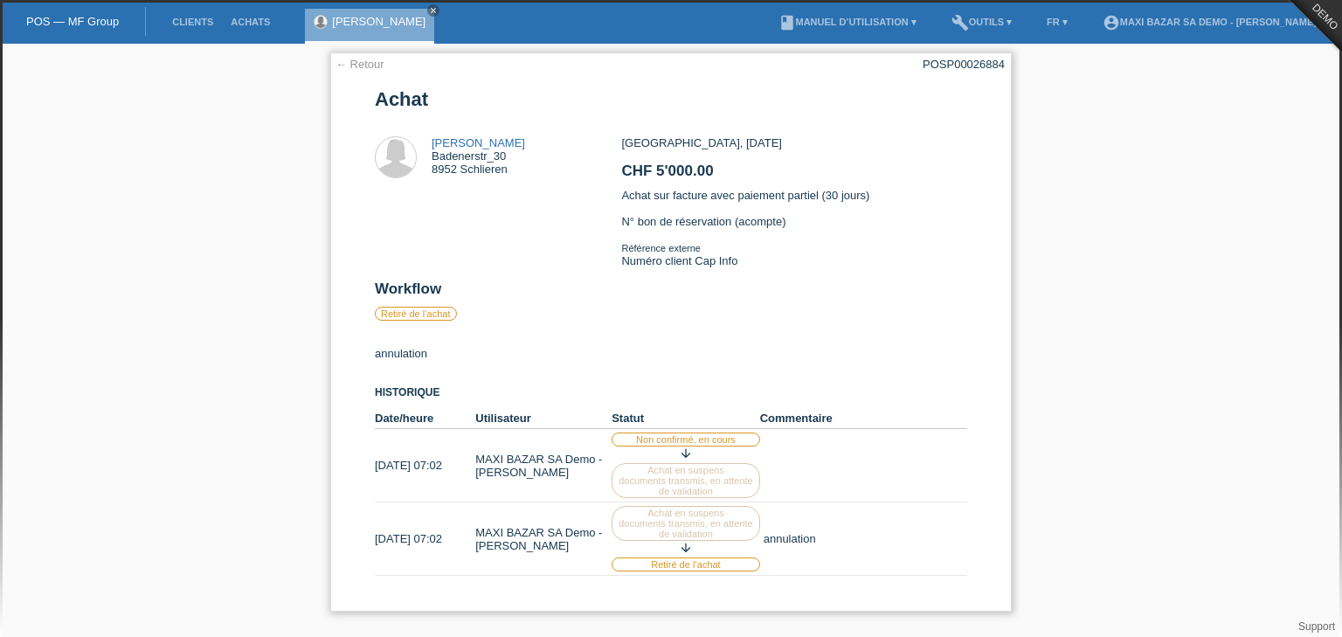
click at [351, 66] on link "← Retour" at bounding box center [360, 64] width 49 height 13
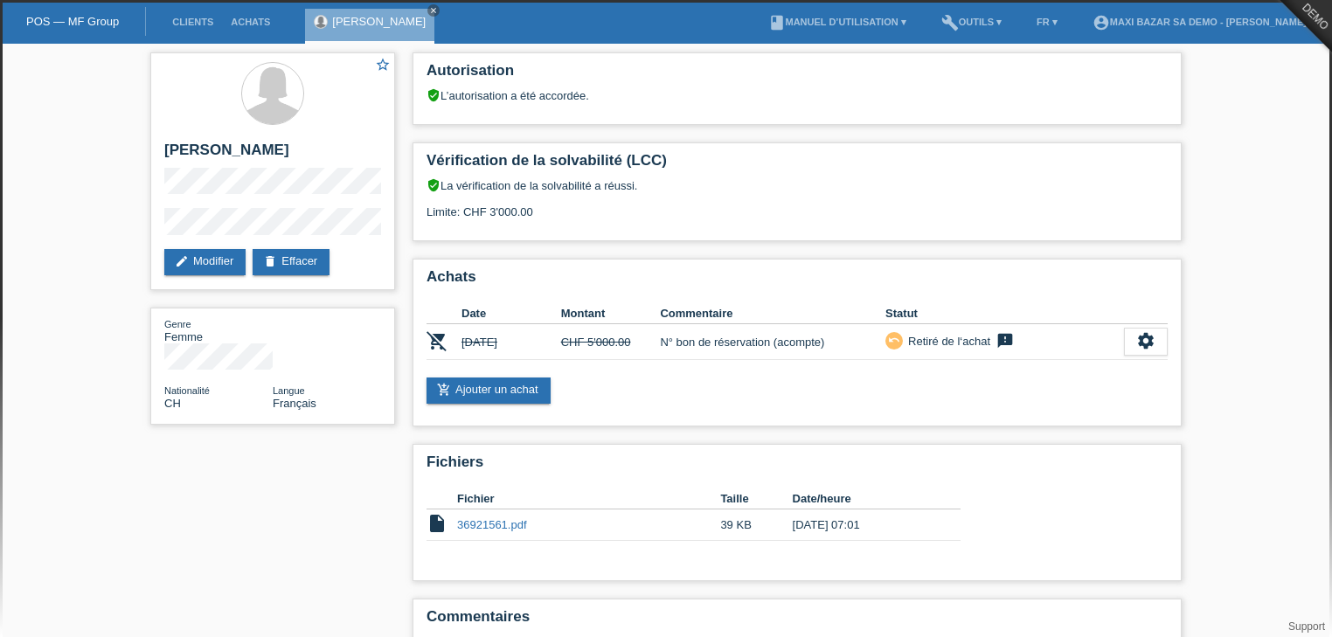
click at [979, 31] on li "build Outils ▾" at bounding box center [972, 22] width 78 height 45
click at [975, 24] on link "build Outils ▾" at bounding box center [972, 22] width 78 height 10
click at [544, 392] on link "add_shopping_cart Ajouter un achat" at bounding box center [488, 391] width 124 height 26
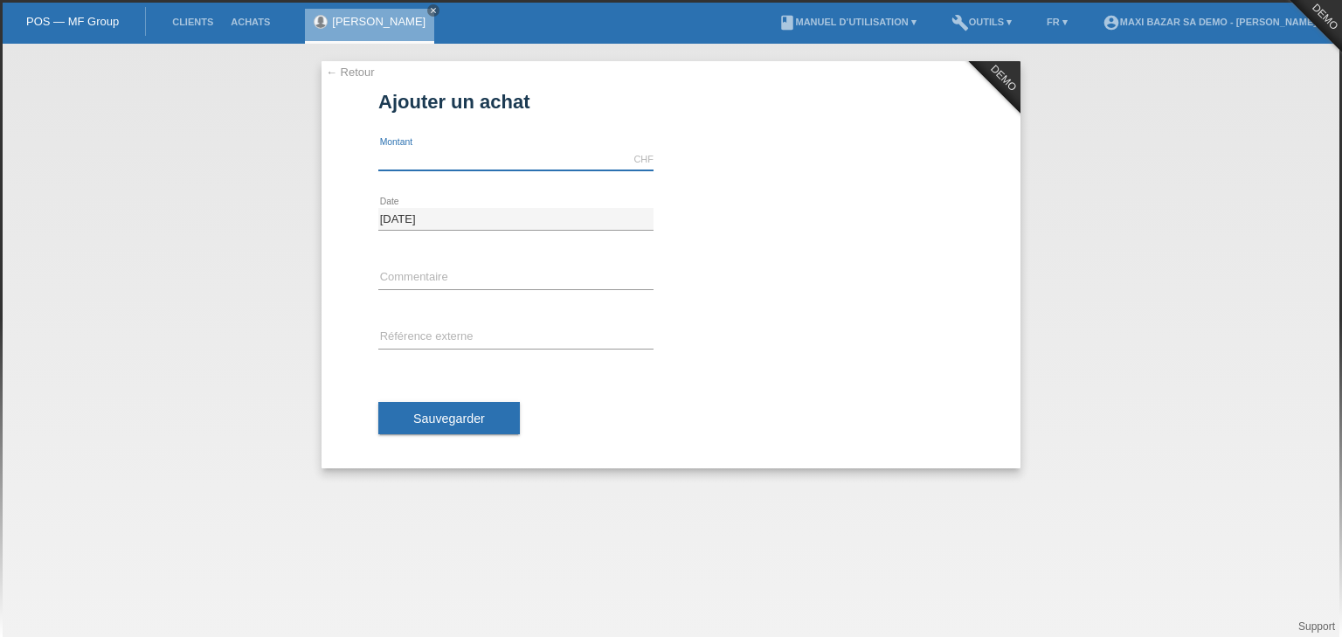
click at [533, 166] on input "text" at bounding box center [515, 160] width 275 height 22
type input "1000.00"
click at [489, 266] on div "error Commentaire" at bounding box center [515, 278] width 275 height 59
click at [486, 271] on input "text" at bounding box center [515, 278] width 275 height 22
type input "N° bon de réservation (acompte)"
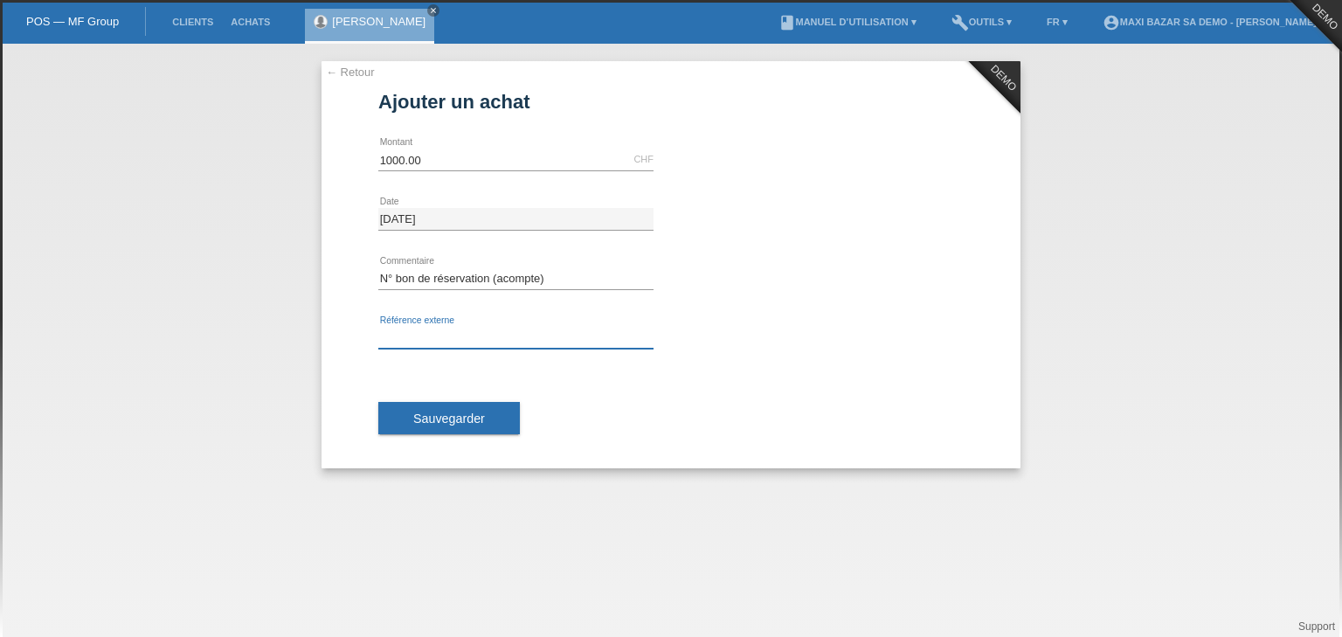
click at [476, 343] on input "text" at bounding box center [515, 338] width 275 height 22
type input "Numéro client Cap Info"
click at [433, 426] on button "Sauvegarder" at bounding box center [449, 418] width 142 height 33
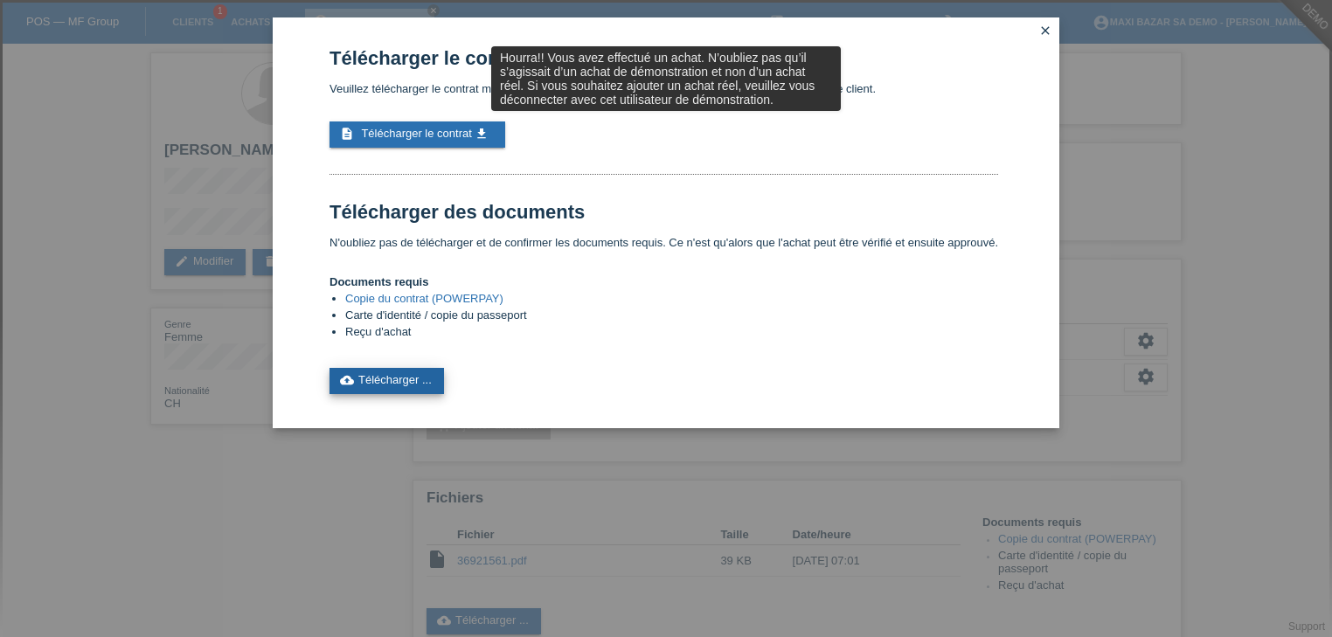
click at [430, 373] on link "cloud_upload Télécharger ..." at bounding box center [386, 381] width 114 height 26
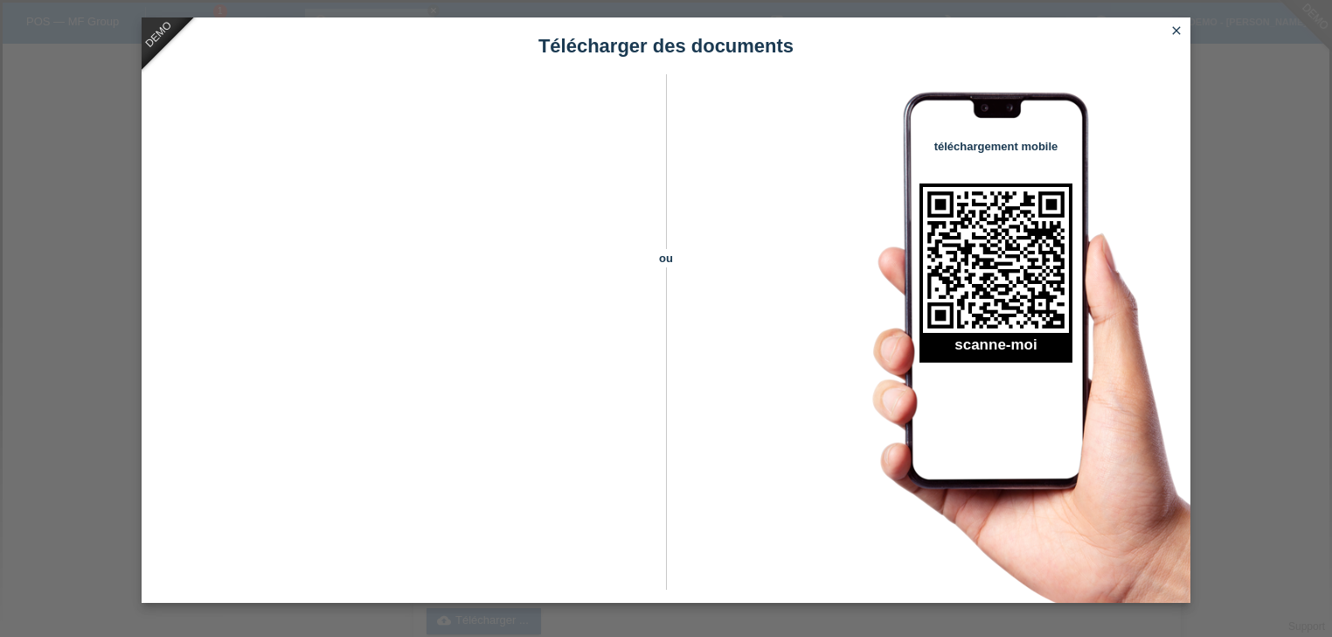
click at [1183, 24] on link "close" at bounding box center [1176, 32] width 23 height 20
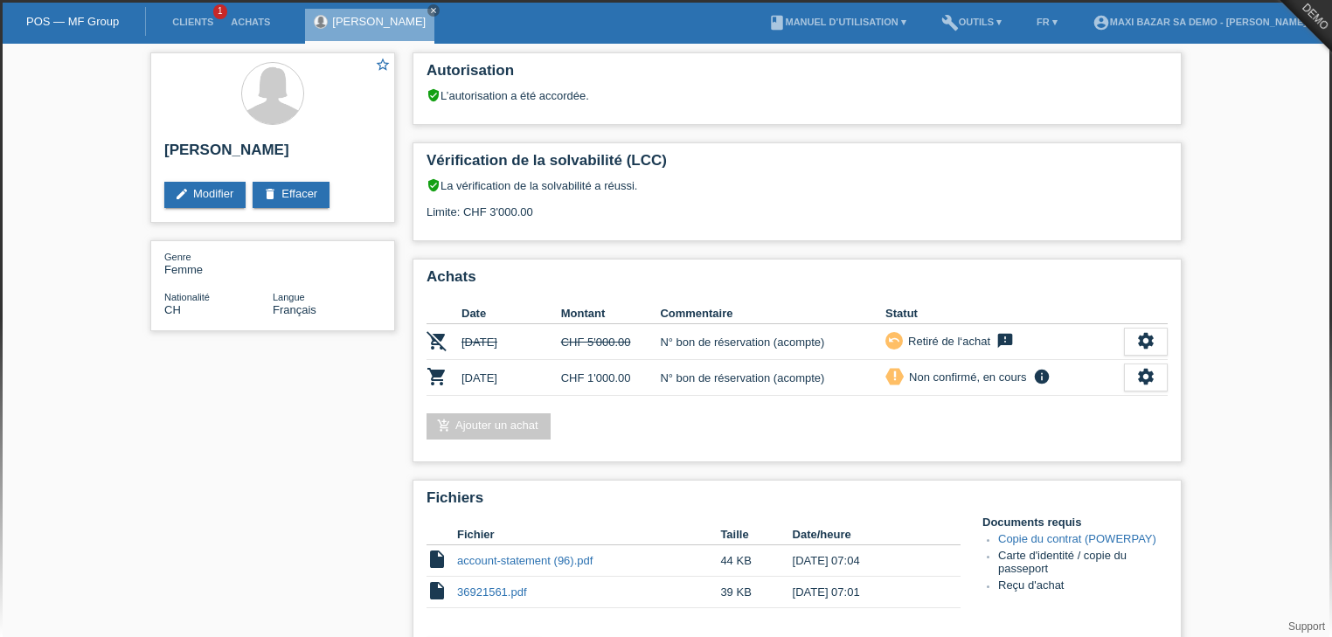
click at [1042, 31] on li "FR ▾" at bounding box center [1047, 22] width 38 height 45
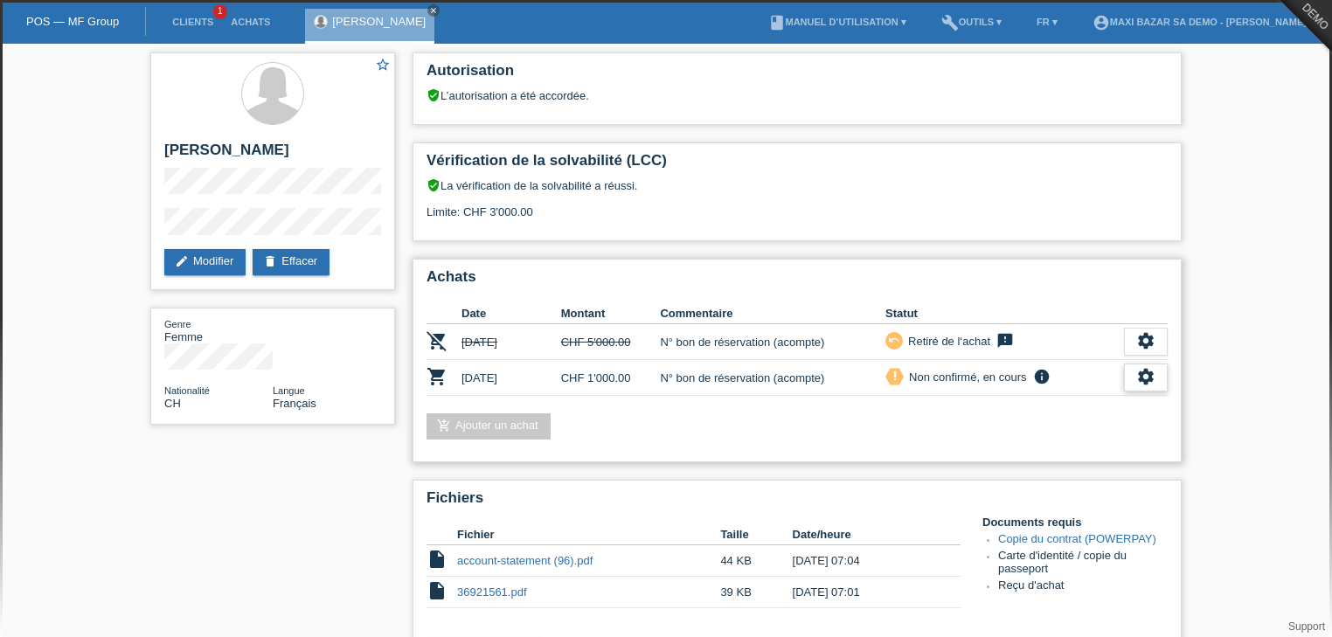
click at [1147, 373] on icon "settings" at bounding box center [1145, 376] width 19 height 19
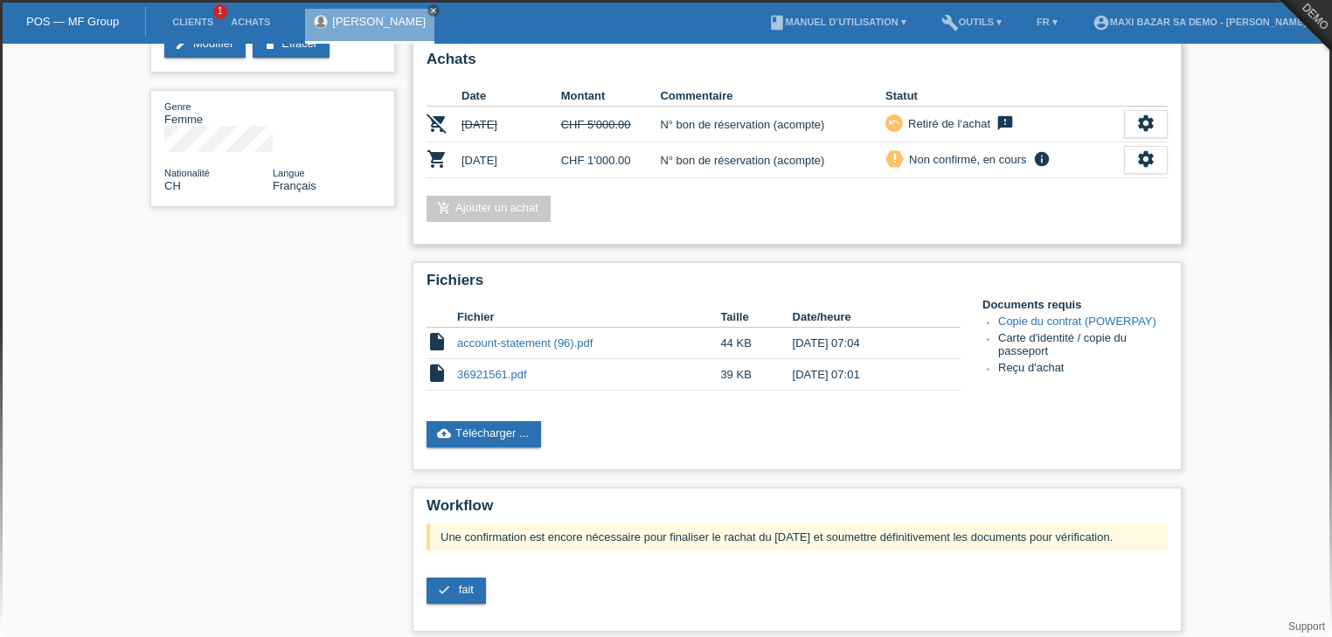
scroll to position [218, 0]
click at [461, 588] on span "fait" at bounding box center [466, 588] width 15 height 13
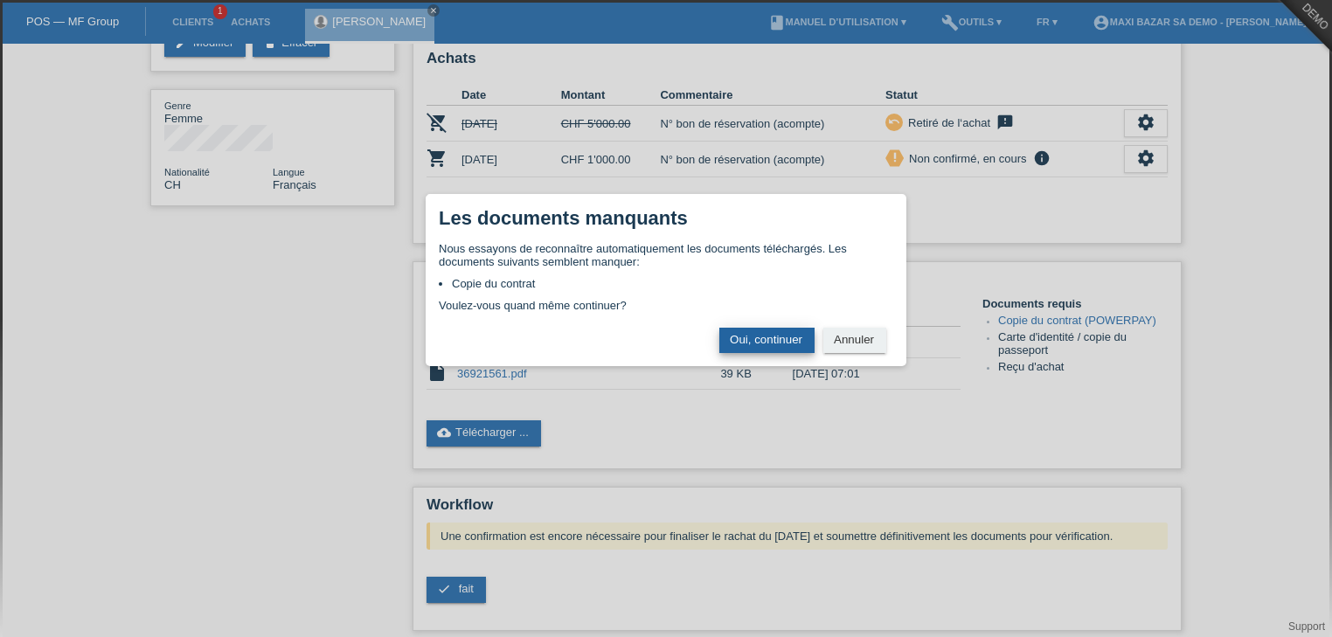
click at [777, 347] on button "Oui, continuer" at bounding box center [766, 340] width 95 height 25
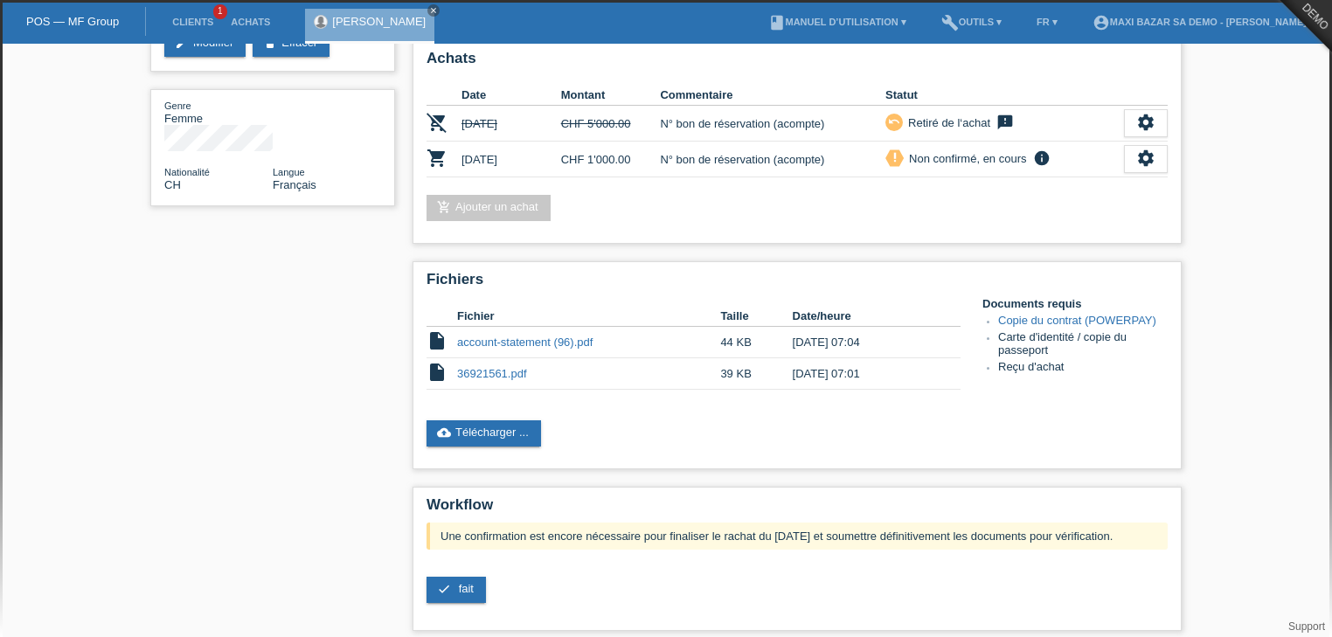
scroll to position [401, 0]
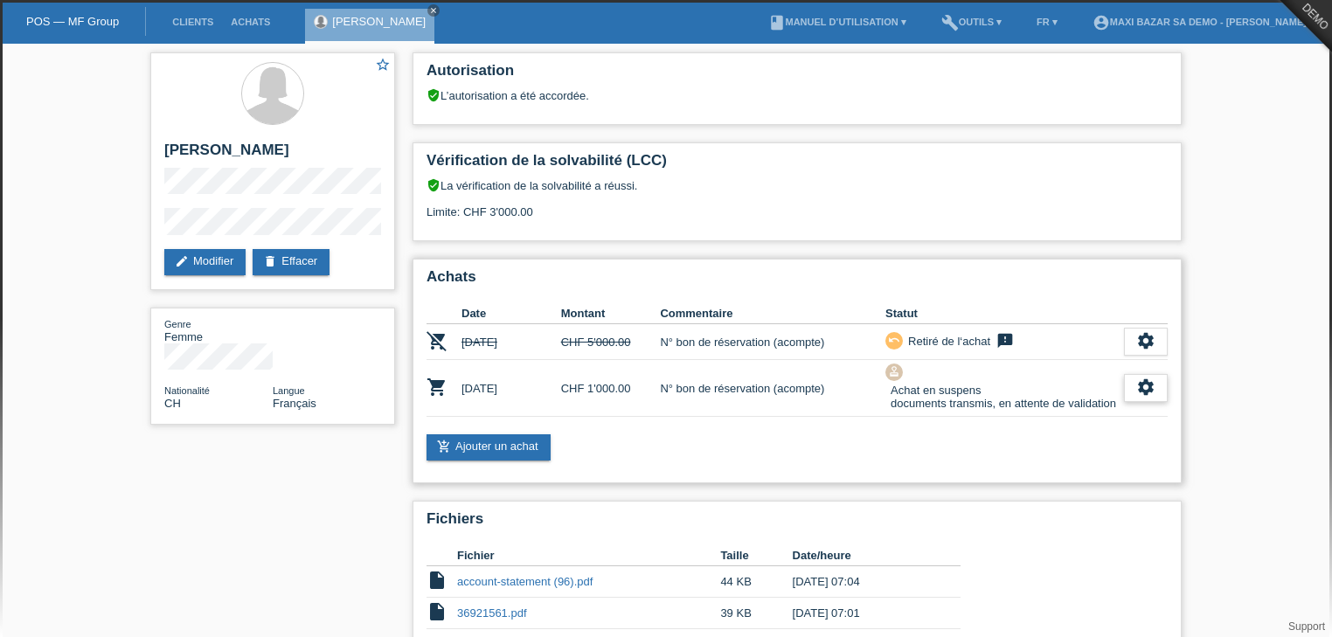
click at [1139, 385] on icon "settings" at bounding box center [1145, 387] width 19 height 19
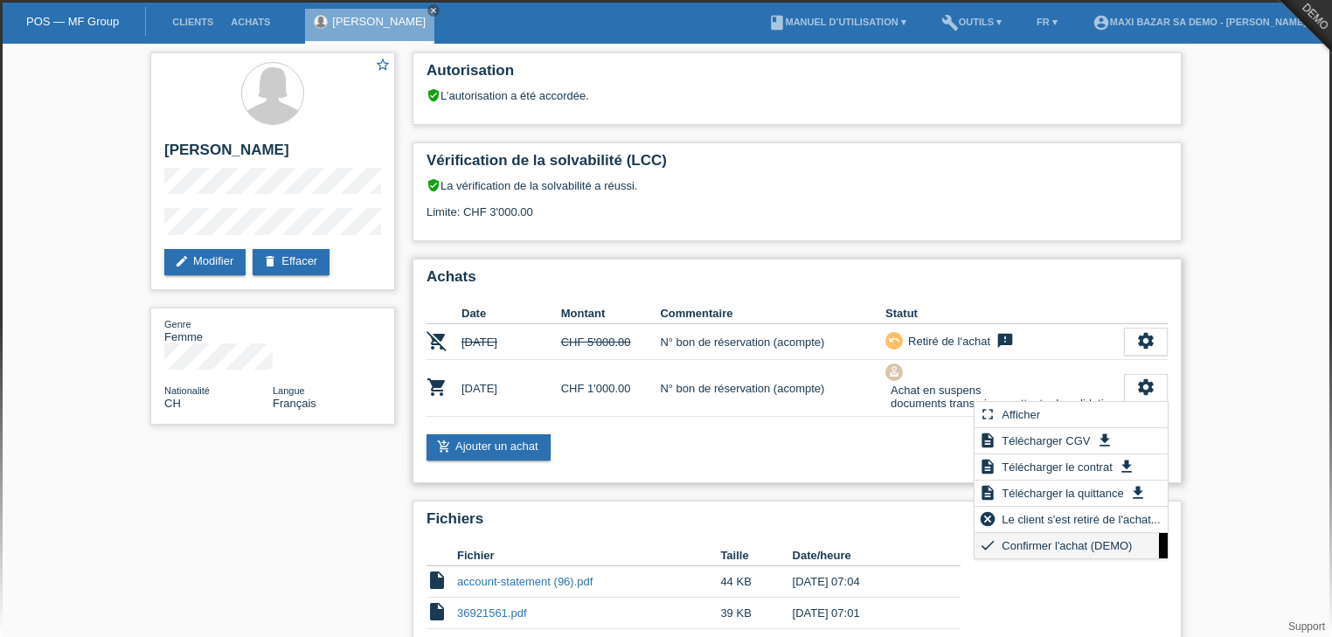
click at [1072, 544] on span "Confirmer l'achat (DEMO)" at bounding box center [1066, 545] width 135 height 21
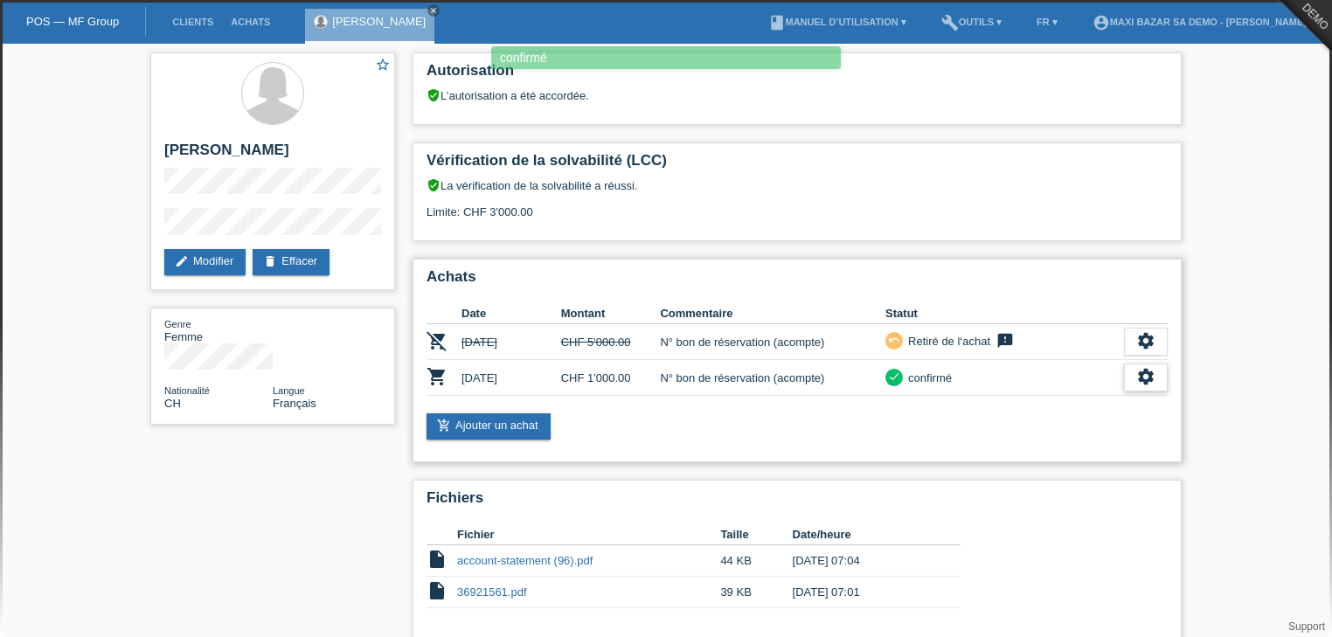
click at [1148, 370] on icon "settings" at bounding box center [1145, 376] width 19 height 19
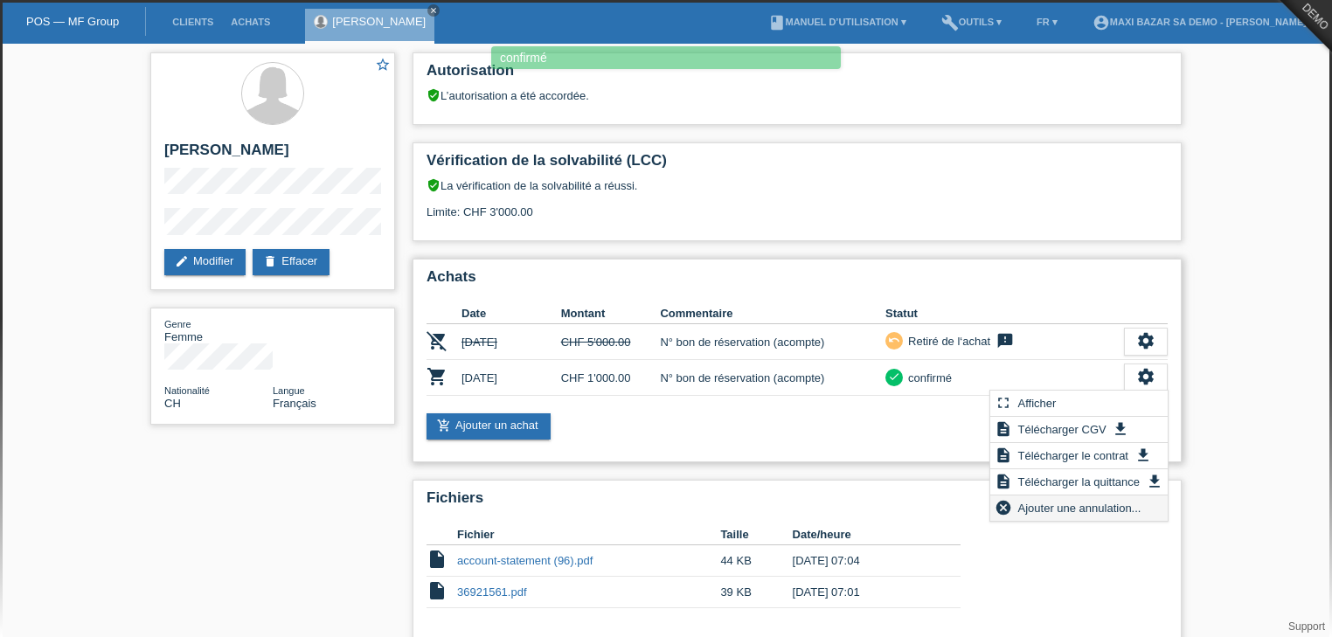
click at [1091, 508] on span "Ajouter une annulation..." at bounding box center [1080, 507] width 128 height 21
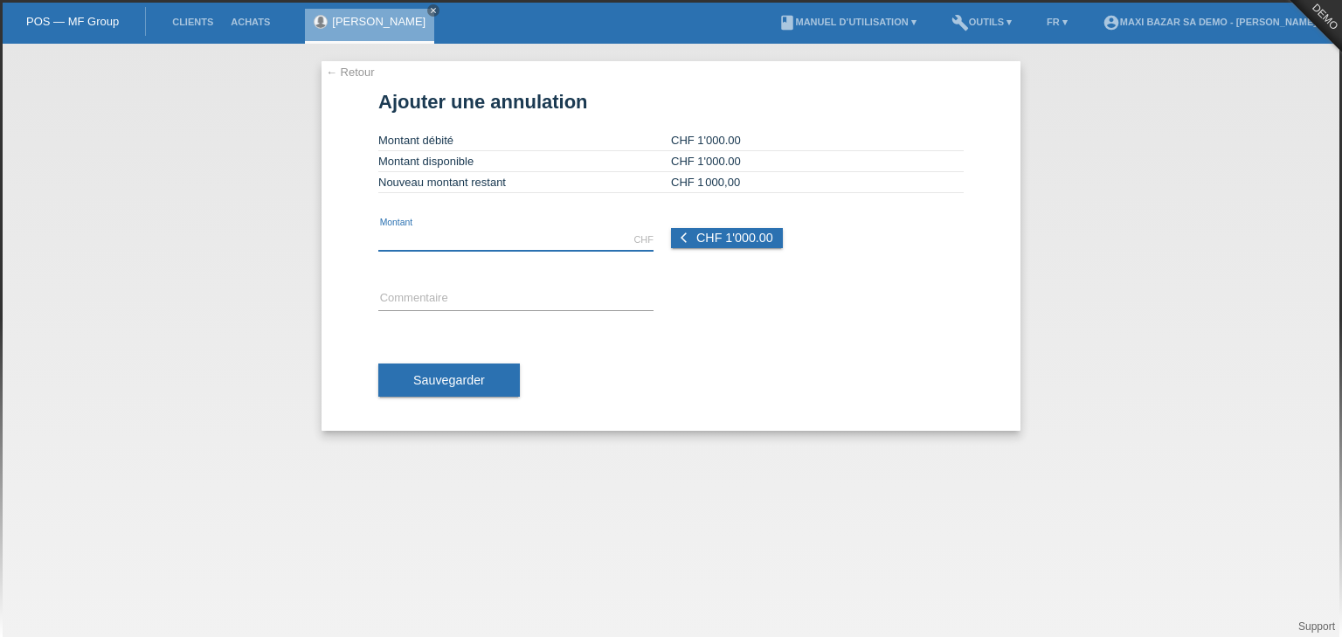
click at [572, 247] on input "text" at bounding box center [515, 240] width 275 height 22
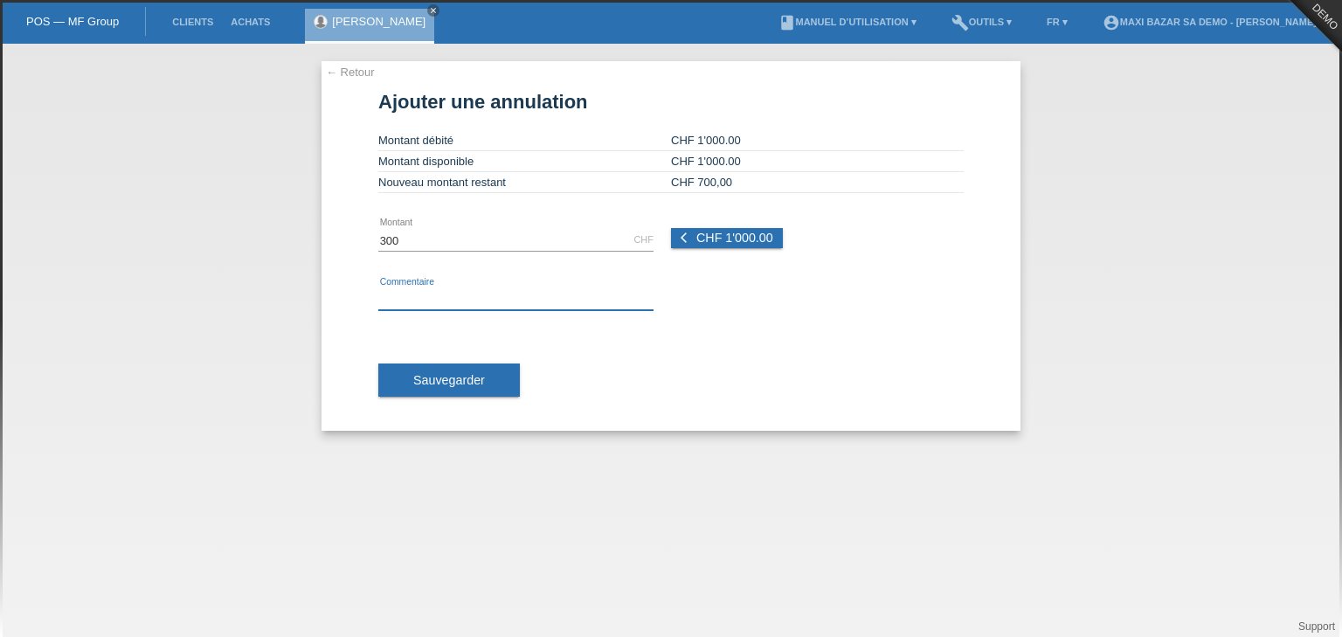
type input "300.00"
click at [424, 295] on input "text" at bounding box center [515, 299] width 275 height 22
type input "rabais"
click at [423, 380] on span "Sauvegarder" at bounding box center [449, 380] width 72 height 14
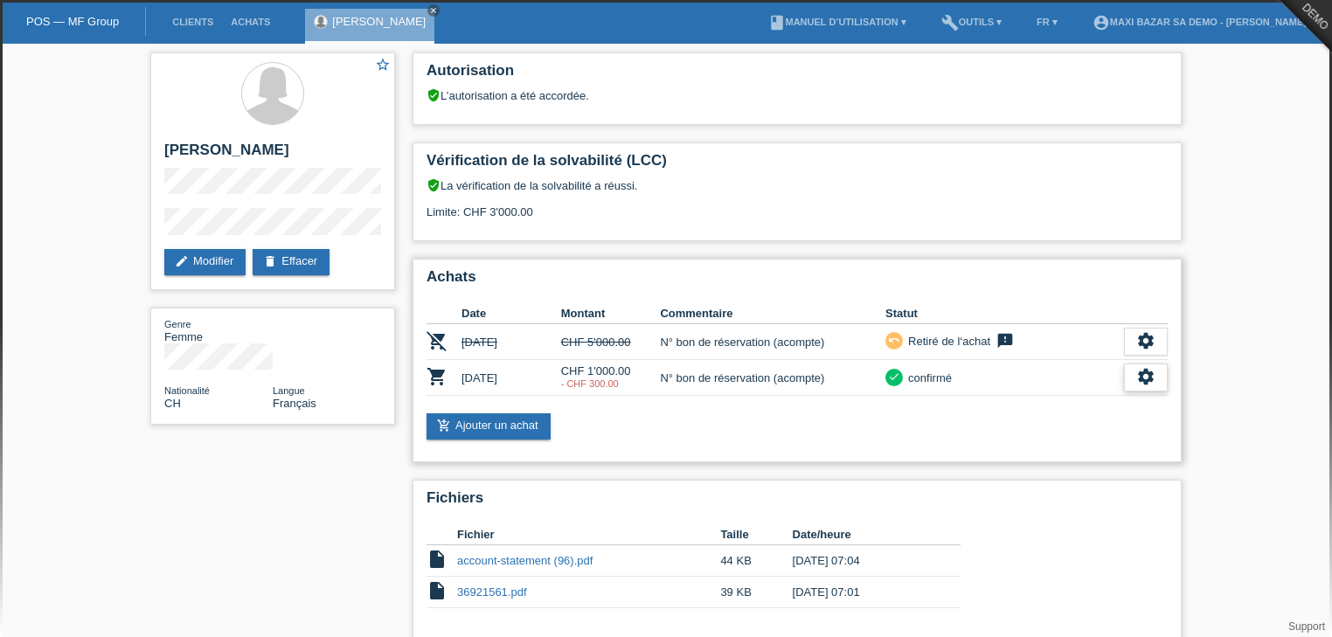
click at [1134, 371] on div "settings" at bounding box center [1146, 378] width 44 height 28
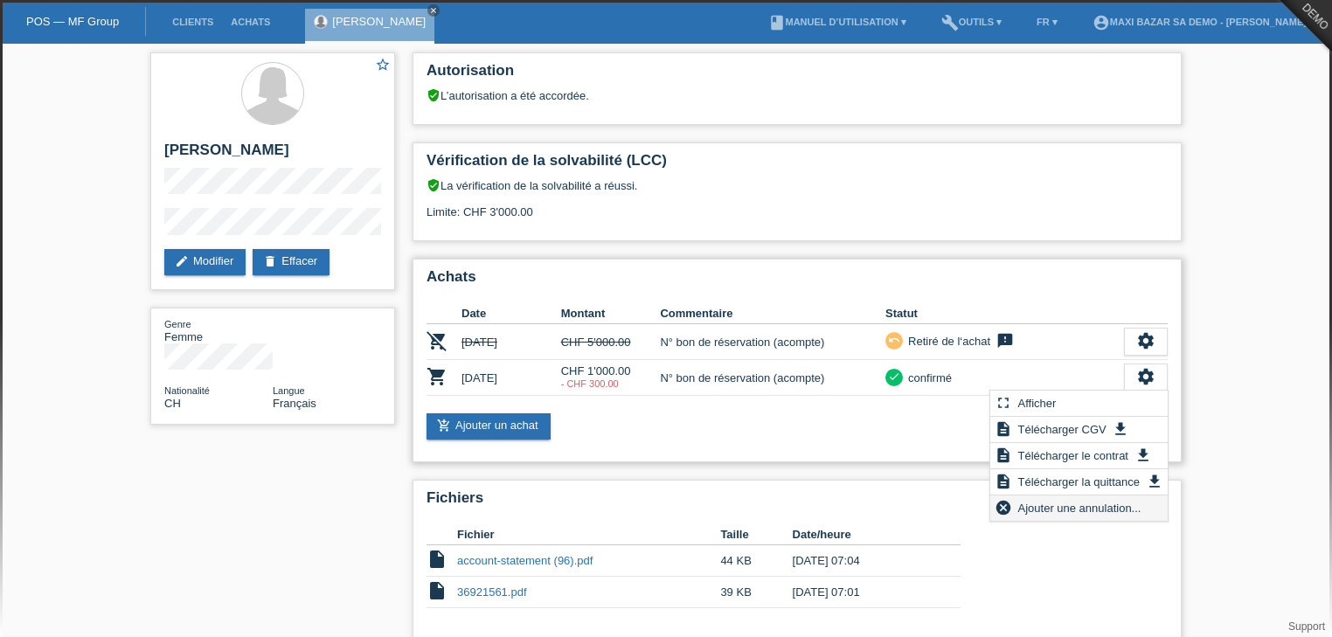
click at [1062, 511] on span "Ajouter une annulation..." at bounding box center [1080, 507] width 128 height 21
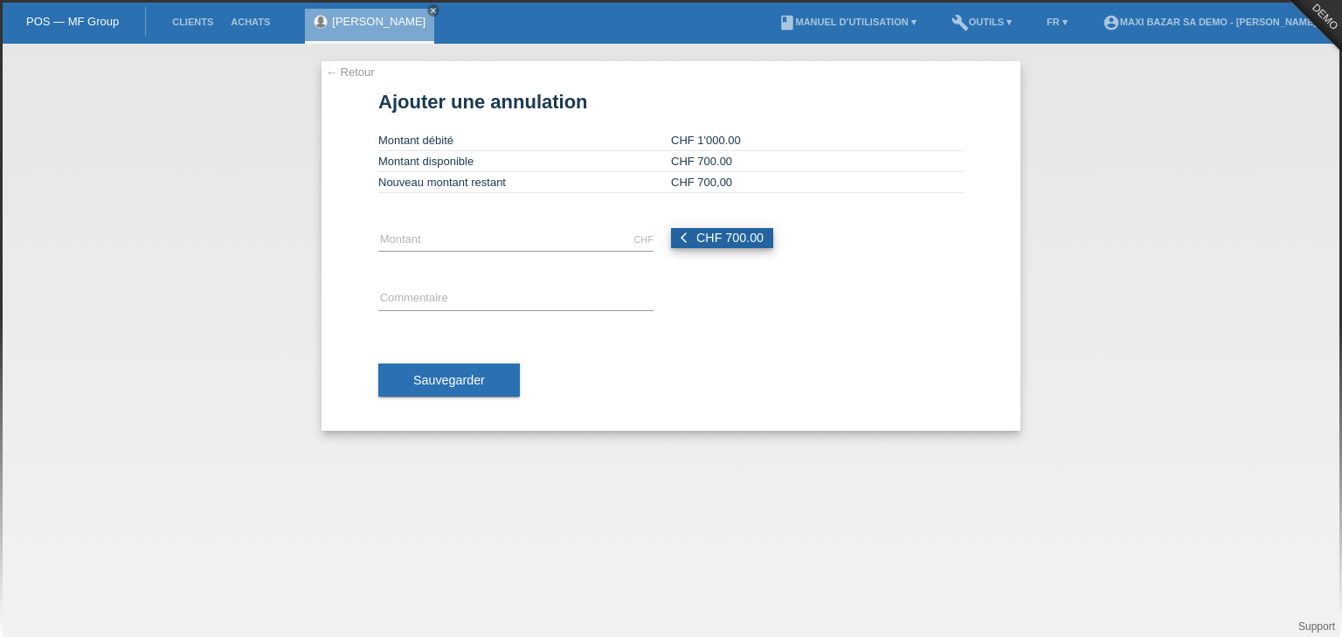
click at [762, 239] on span "CHF 700.00" at bounding box center [730, 238] width 67 height 14
type input "700.00"
drag, startPoint x: 605, startPoint y: 282, endPoint x: 581, endPoint y: 298, distance: 28.4
click at [581, 298] on div "error Commentaire" at bounding box center [515, 299] width 275 height 59
click at [581, 298] on input "text" at bounding box center [515, 299] width 275 height 22
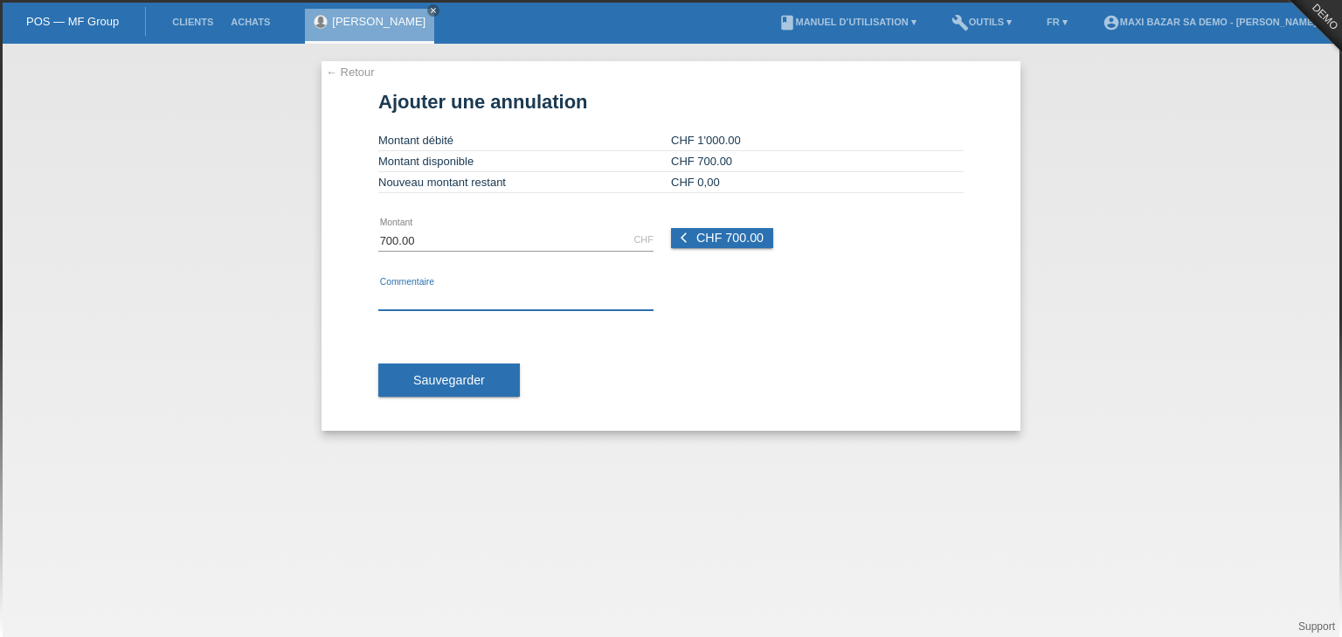
type input "N° bon de réservation (acompte)"
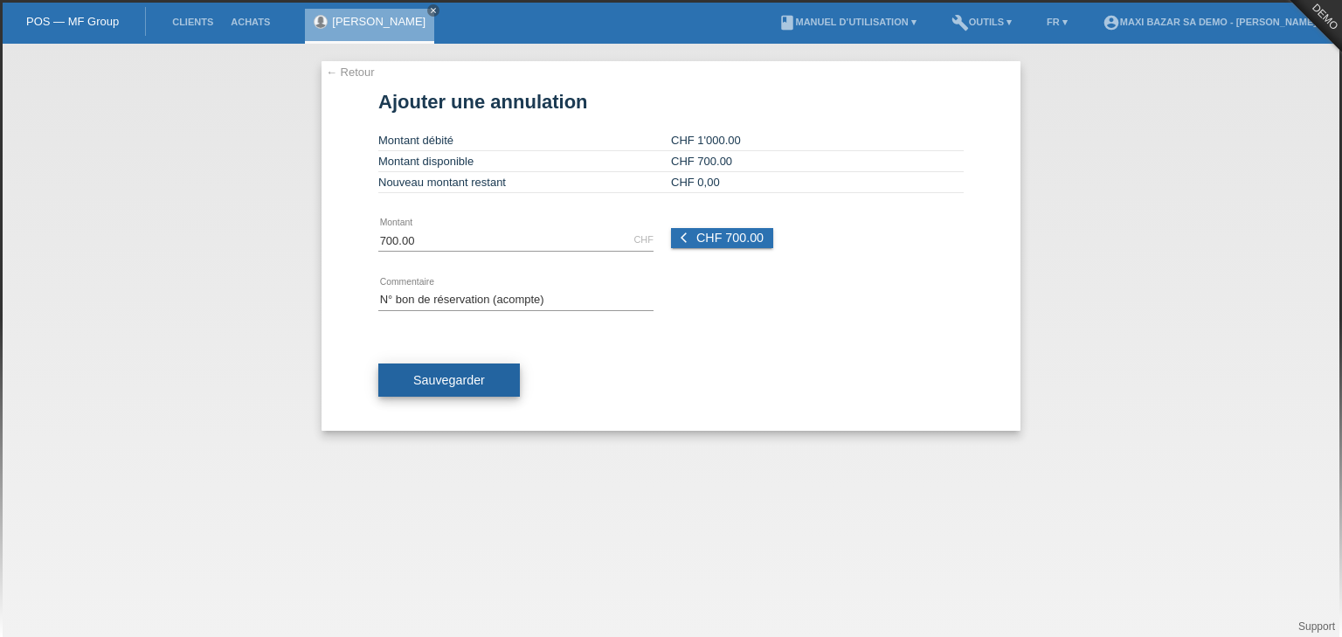
click at [466, 370] on button "Sauvegarder" at bounding box center [449, 380] width 142 height 33
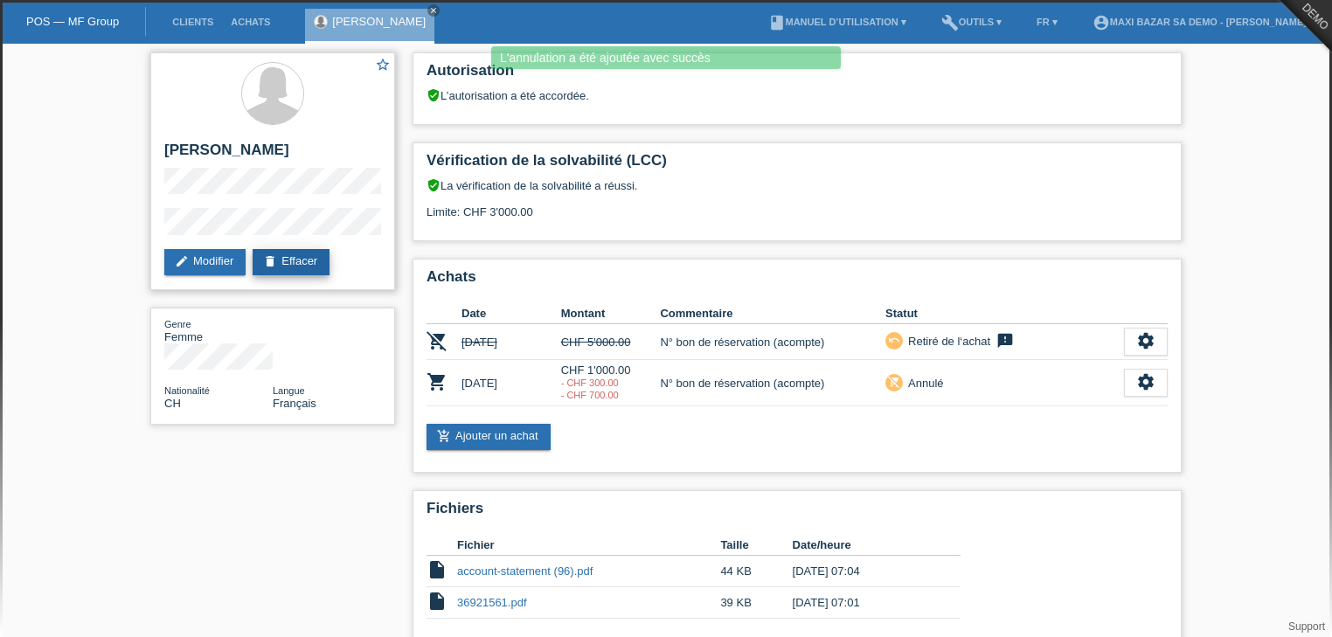
click at [287, 262] on link "delete Effacer" at bounding box center [291, 262] width 77 height 26
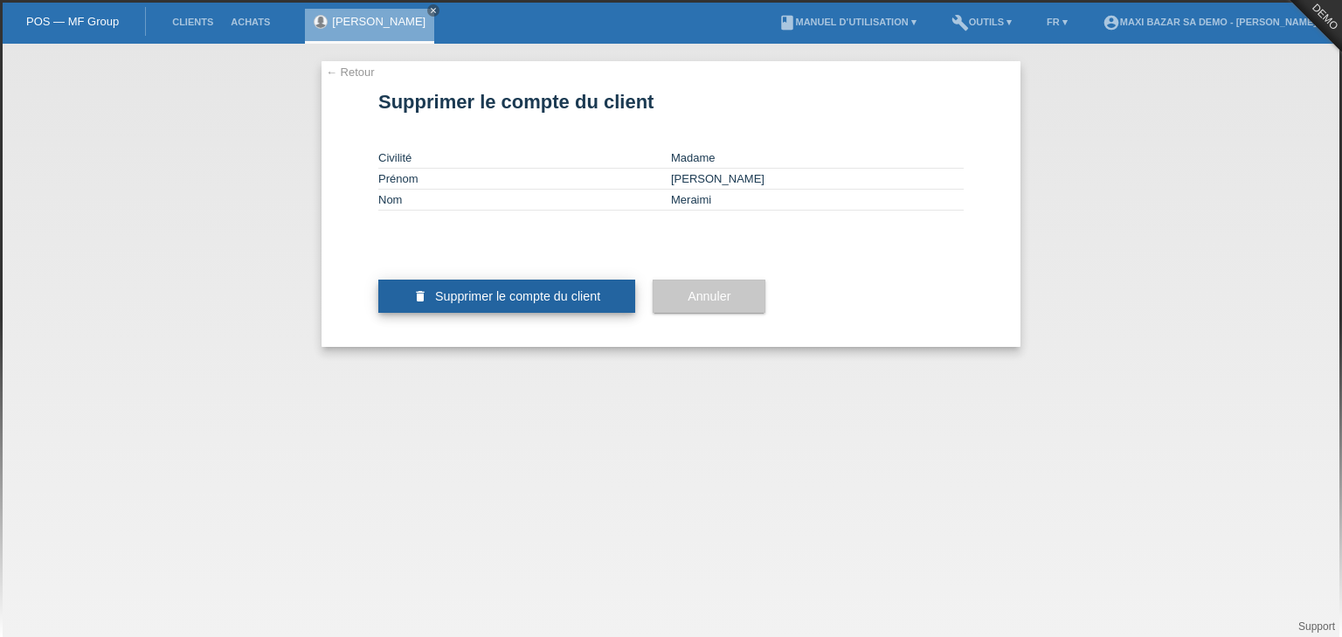
click at [507, 303] on span "Supprimer le compte du client" at bounding box center [517, 296] width 165 height 14
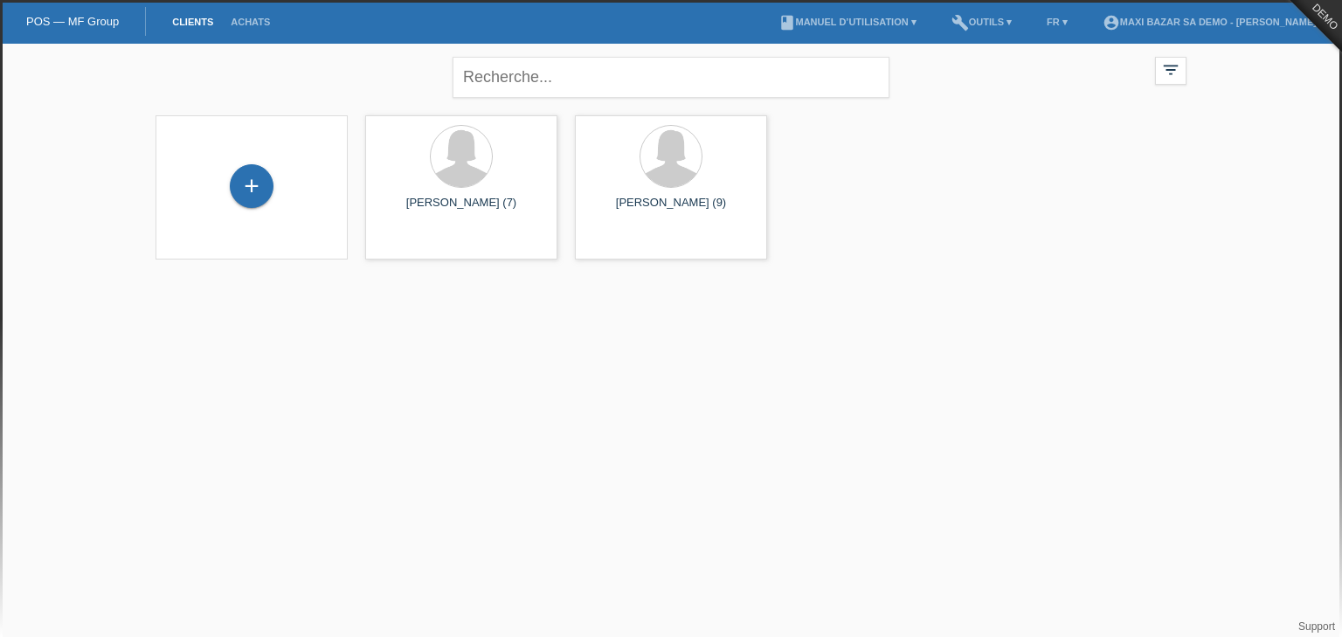
click at [1077, 189] on div "+ Sonia Meraimi (7) launch Afficher" at bounding box center [671, 188] width 1049 height 162
click at [673, 243] on div "launch Afficher" at bounding box center [671, 245] width 191 height 26
